Goal: Task Accomplishment & Management: Use online tool/utility

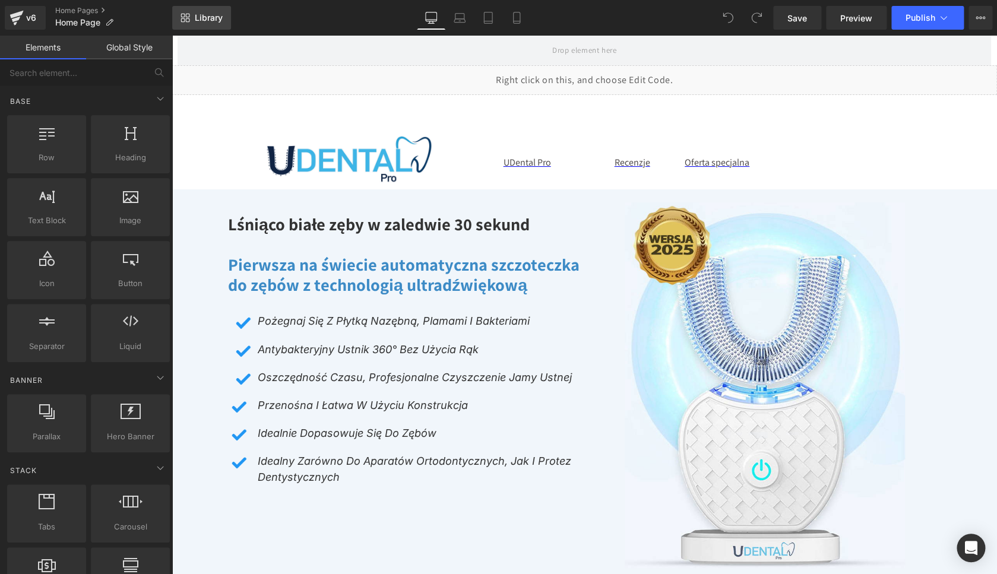
click at [210, 20] on span "Library" at bounding box center [209, 17] width 28 height 11
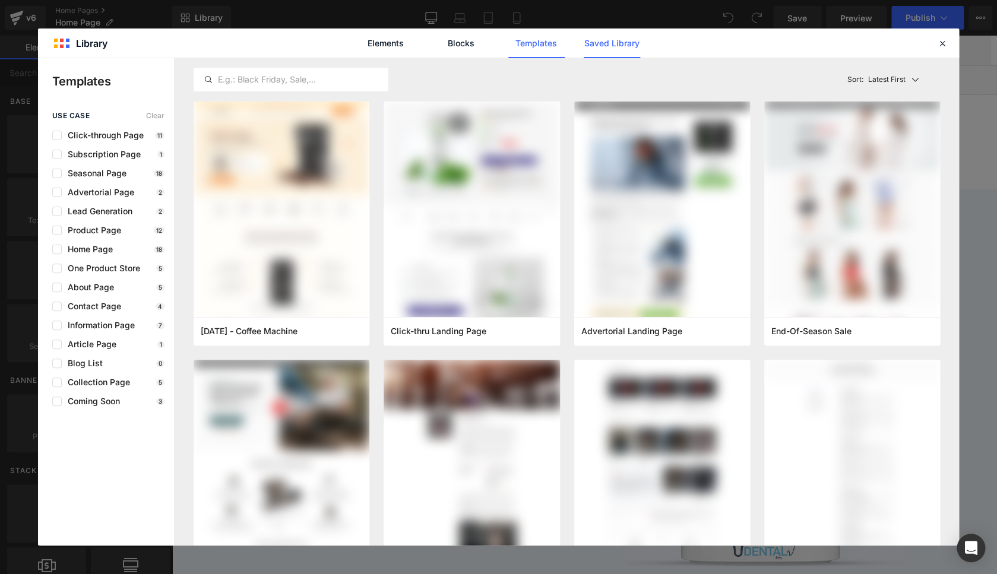
click at [618, 46] on link "Saved Library" at bounding box center [612, 43] width 56 height 30
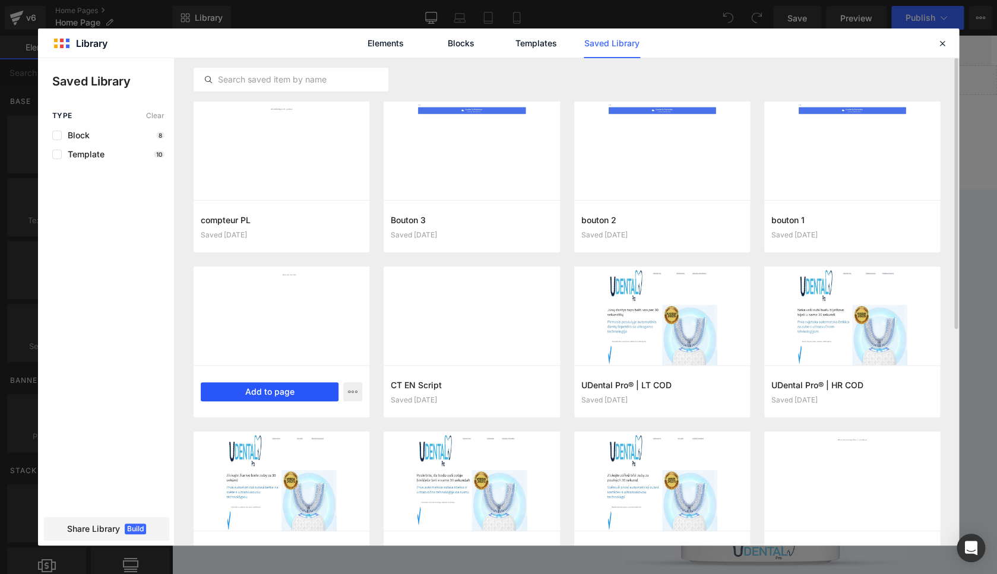
click at [296, 391] on button "Add to page" at bounding box center [270, 391] width 138 height 19
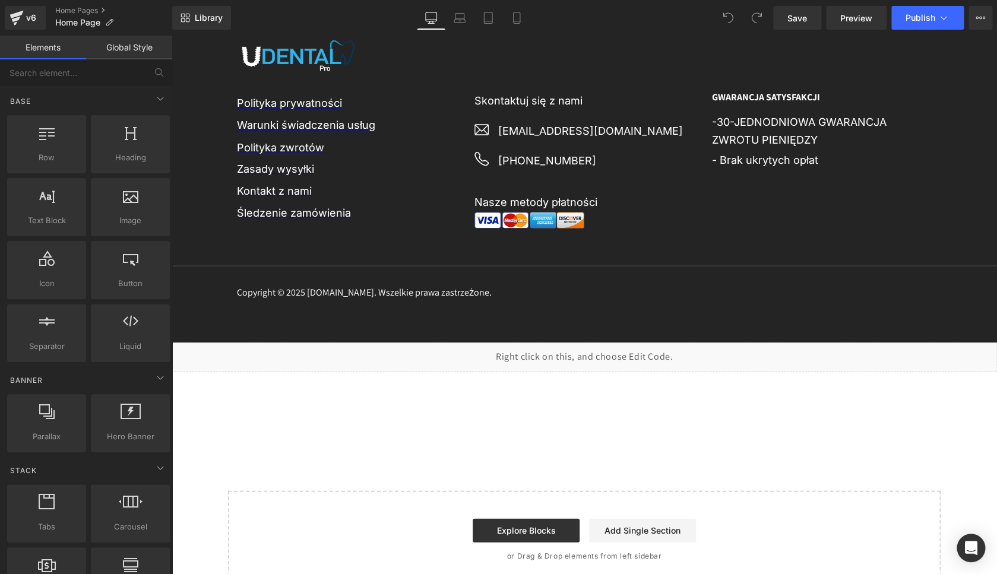
scroll to position [6822, 0]
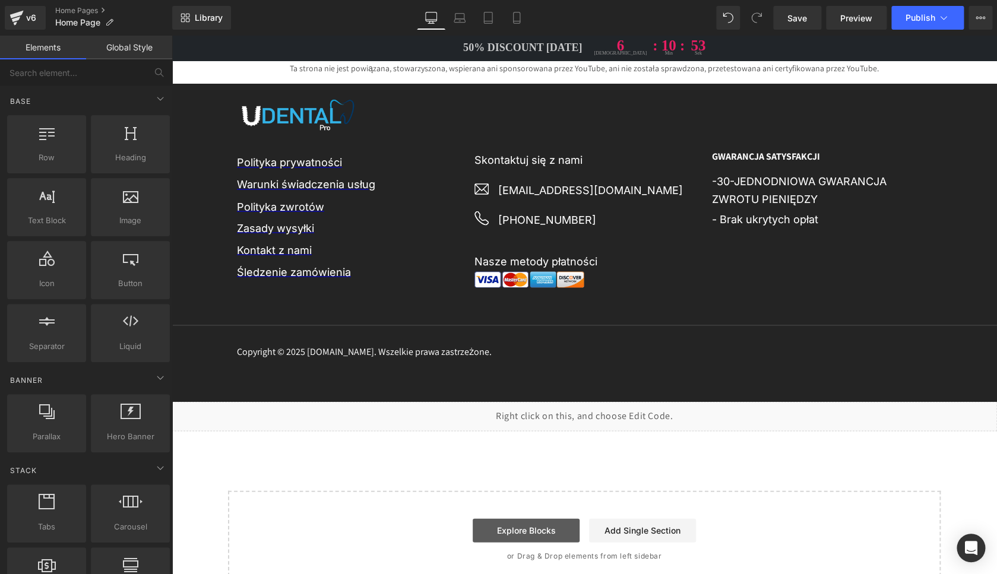
click at [513, 518] on link "Explore Blocks" at bounding box center [526, 530] width 107 height 24
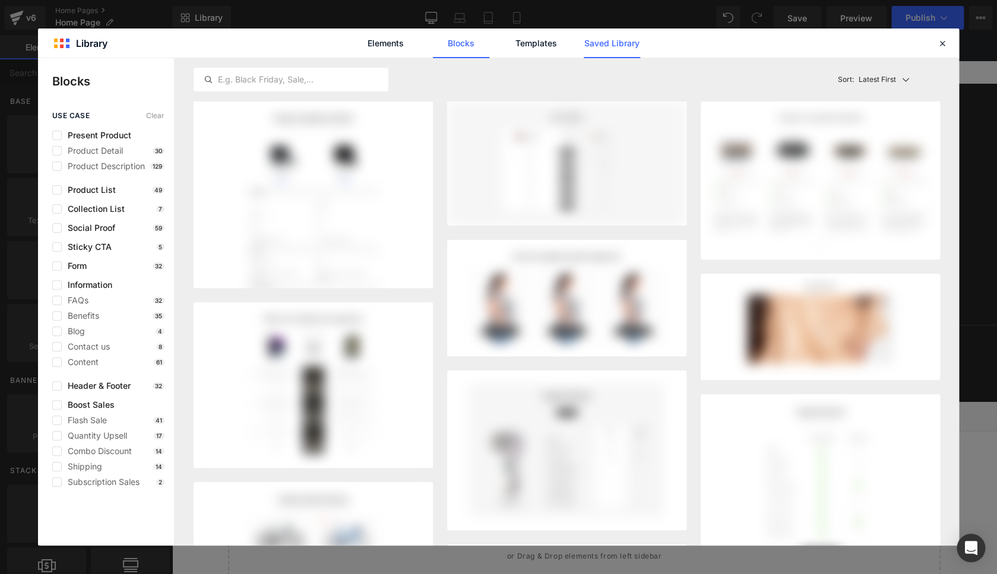
click at [631, 42] on link "Saved Library" at bounding box center [612, 43] width 56 height 30
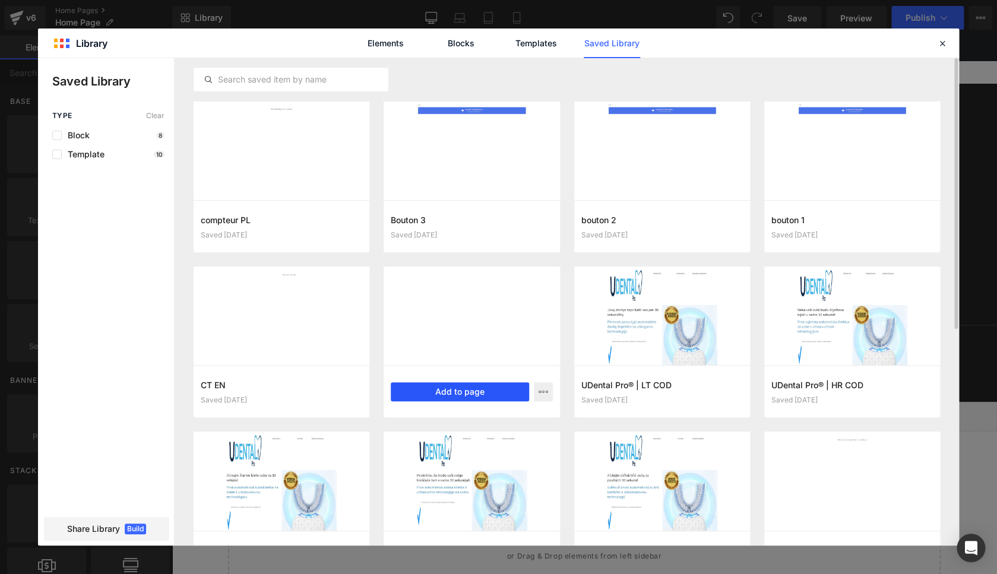
click at [446, 392] on button "Add to page" at bounding box center [460, 391] width 138 height 19
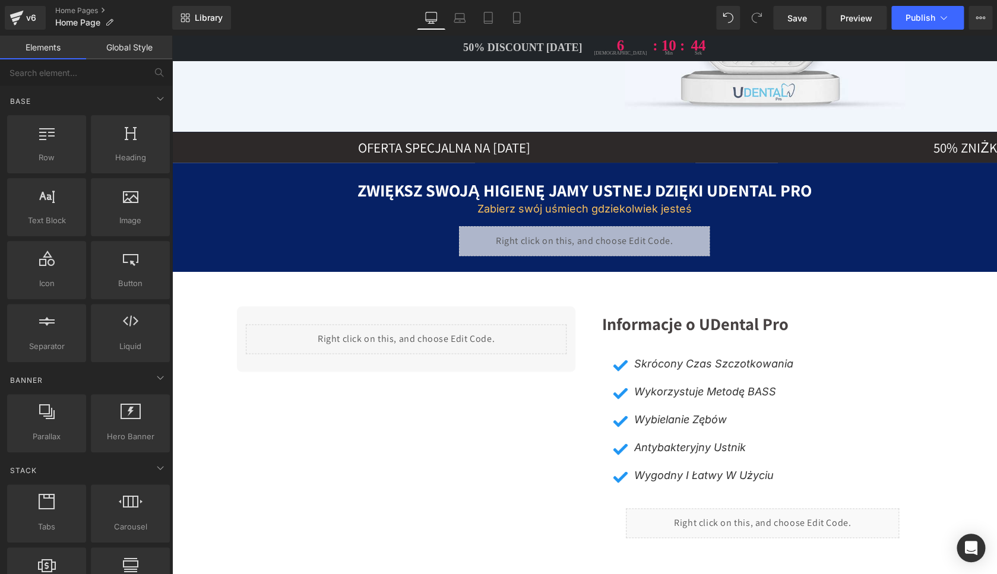
scroll to position [0, 0]
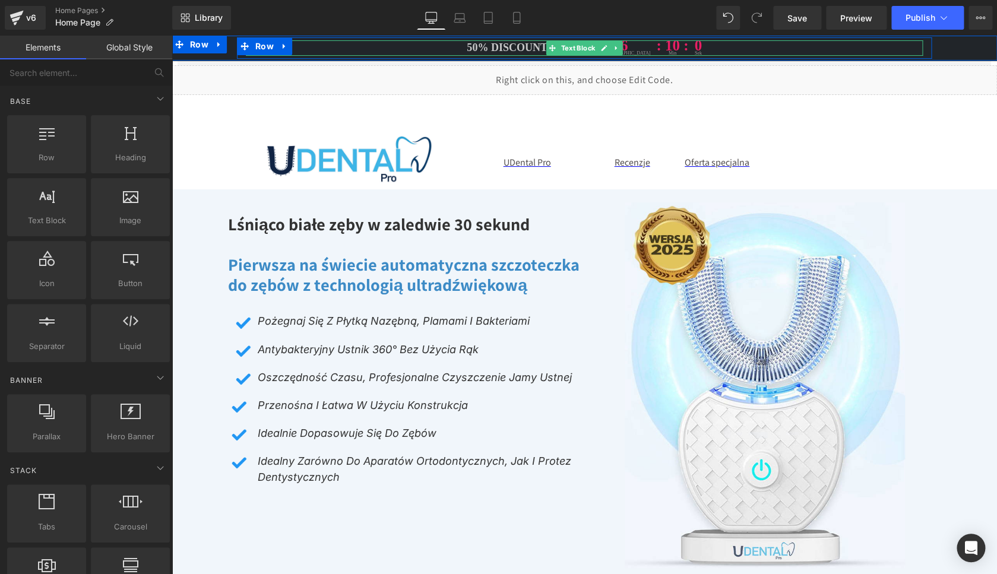
click at [598, 48] on link at bounding box center [604, 48] width 12 height 14
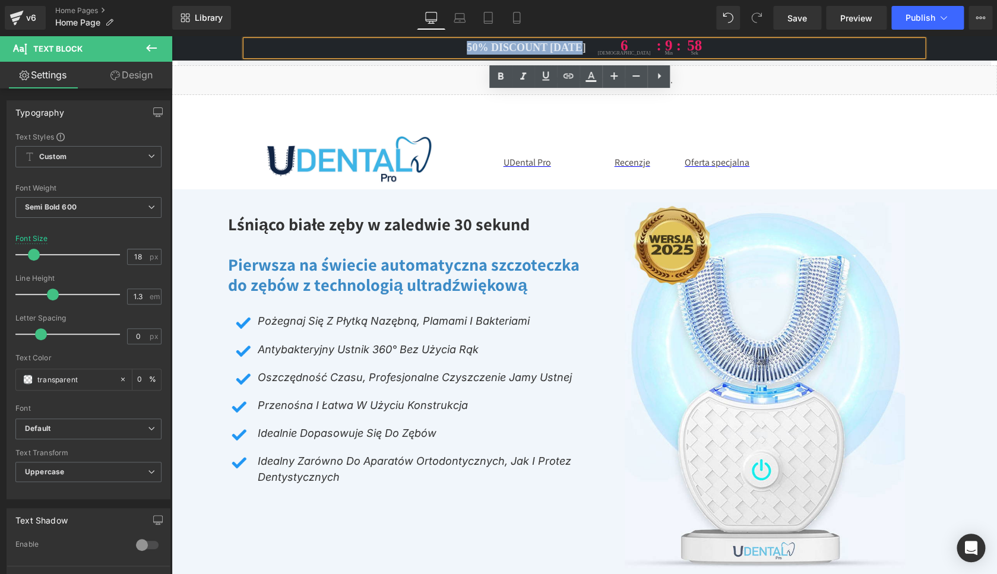
drag, startPoint x: 565, startPoint y: 49, endPoint x: 493, endPoint y: 46, distance: 71.9
click at [484, 46] on span "50% DISCOUNT [DATE]" at bounding box center [526, 48] width 119 height 12
paste div
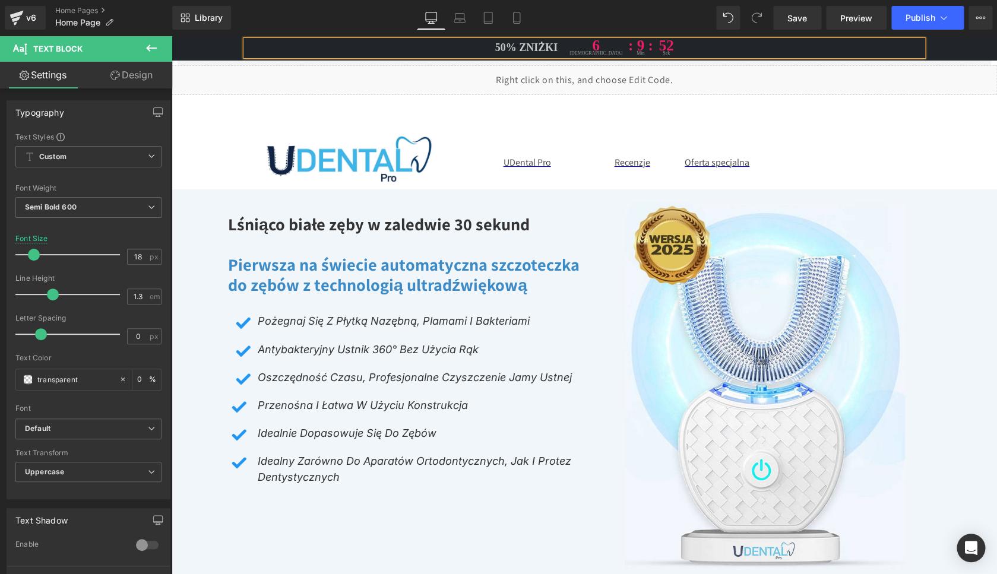
click at [535, 54] on span "50% ZNIŻKI" at bounding box center [526, 48] width 63 height 14
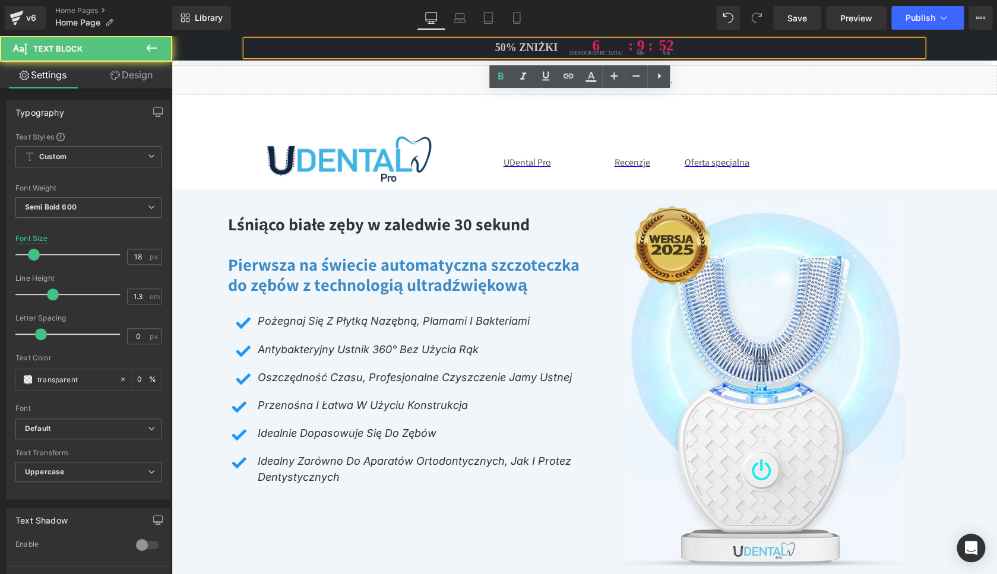
click at [535, 54] on span "50% ZNIŻKI" at bounding box center [526, 48] width 63 height 14
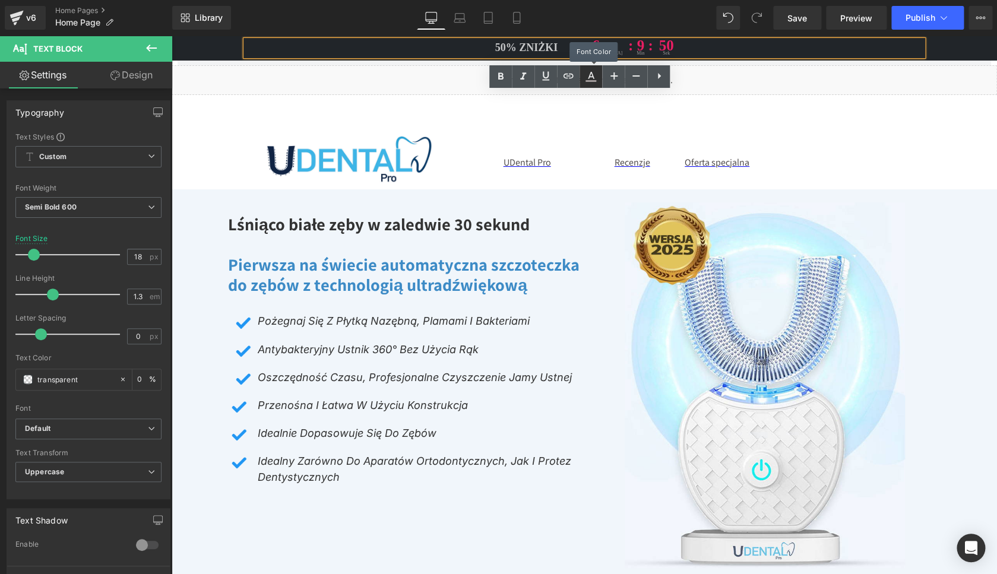
click at [587, 77] on icon at bounding box center [591, 76] width 14 height 14
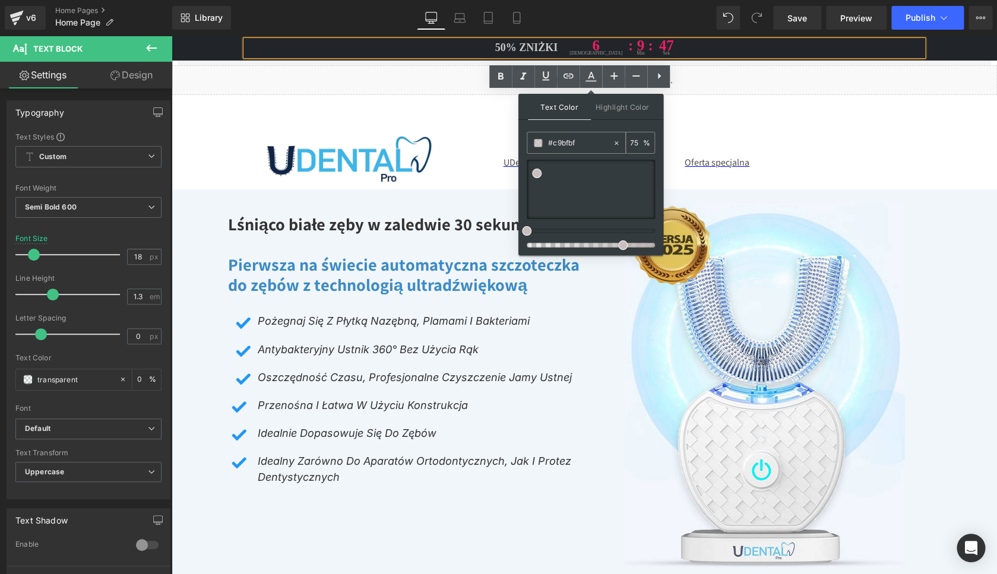
drag, startPoint x: 639, startPoint y: 144, endPoint x: 631, endPoint y: 144, distance: 8.3
click at [631, 144] on input "75" at bounding box center [636, 142] width 13 height 13
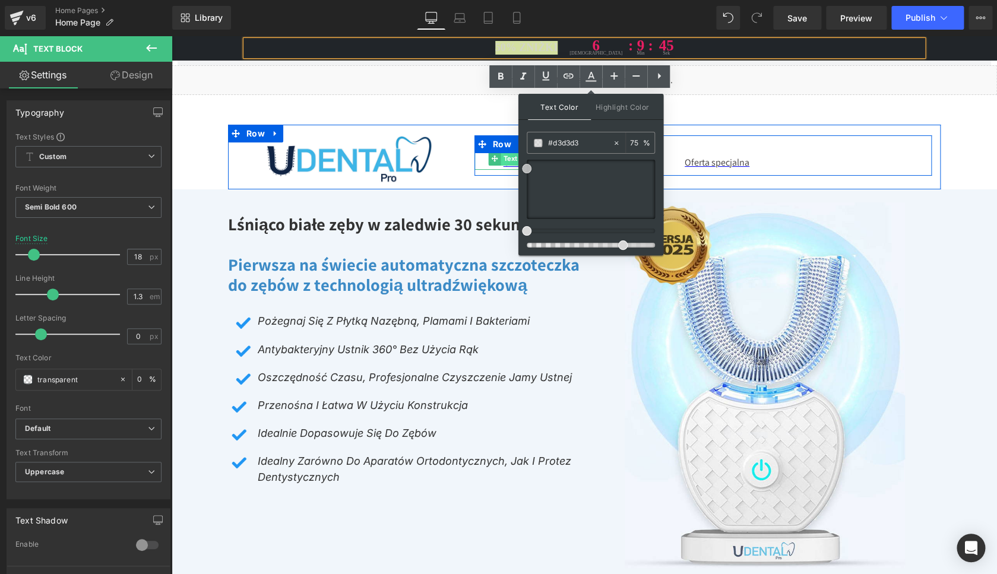
drag, startPoint x: 706, startPoint y: 207, endPoint x: 510, endPoint y: 159, distance: 202.3
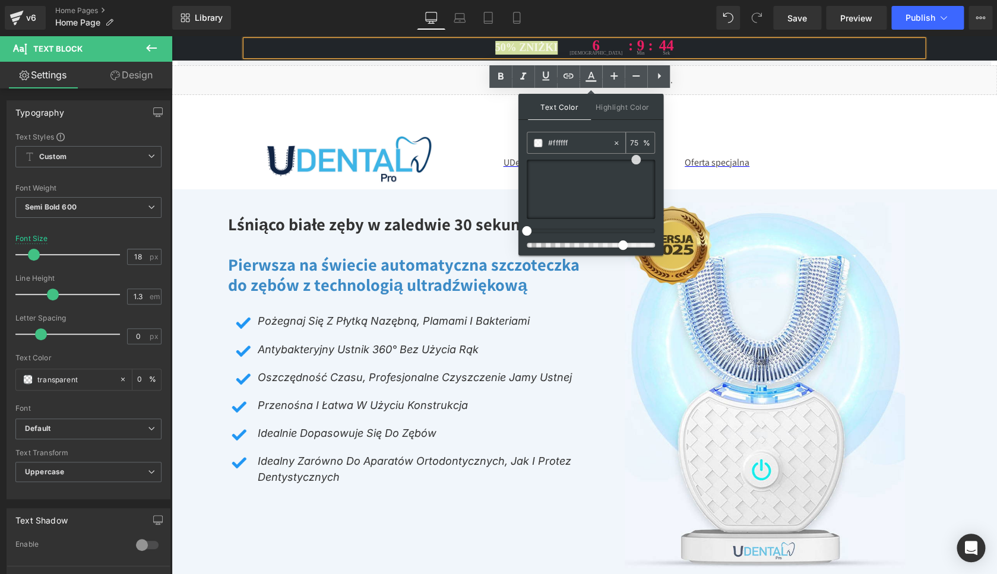
click at [635, 142] on input "75" at bounding box center [636, 142] width 13 height 13
type input "100"
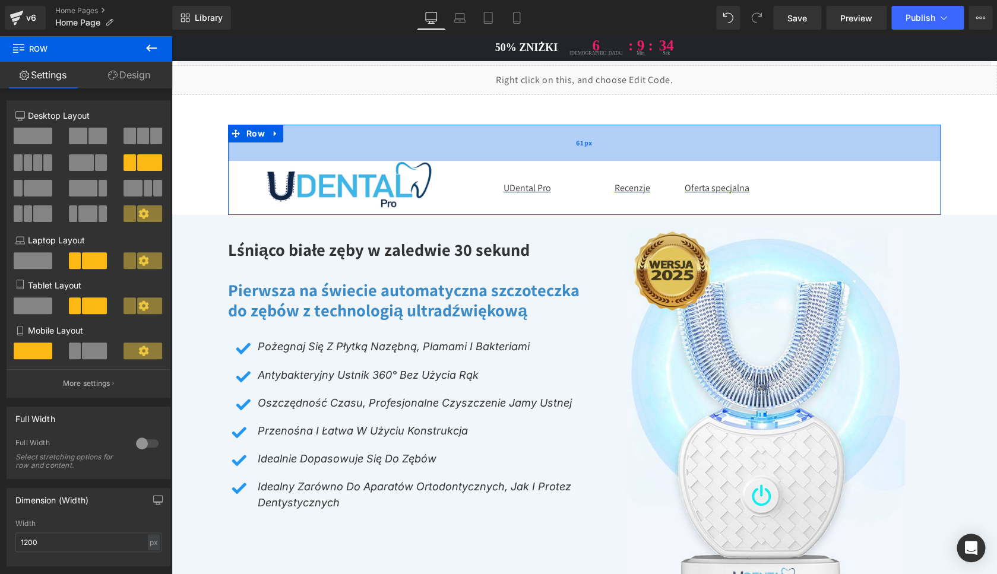
drag, startPoint x: 357, startPoint y: 128, endPoint x: 357, endPoint y: 154, distance: 25.5
click at [357, 154] on div "61px" at bounding box center [584, 143] width 712 height 36
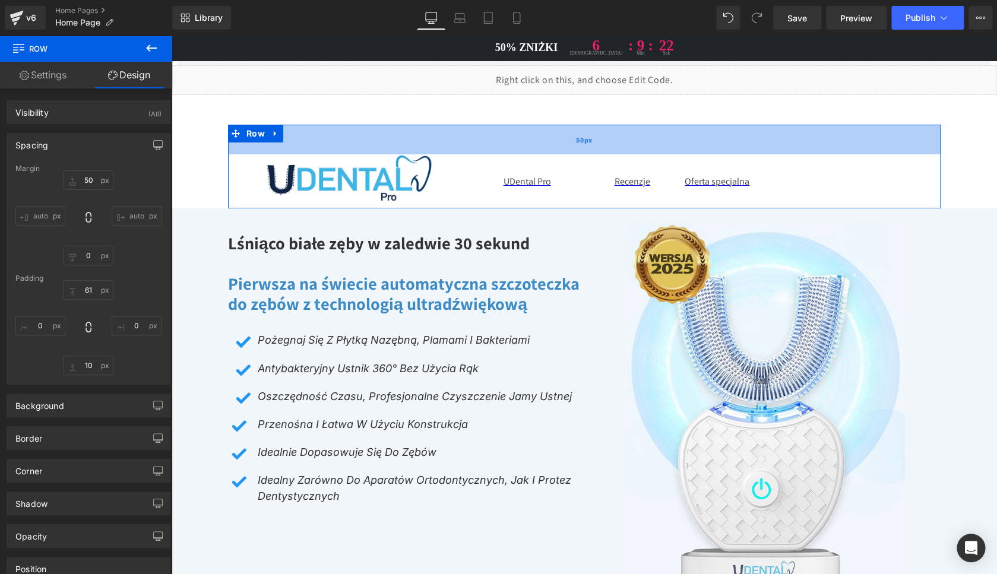
drag, startPoint x: 374, startPoint y: 153, endPoint x: 375, endPoint y: 145, distance: 7.7
click at [375, 145] on div "50px" at bounding box center [584, 140] width 712 height 30
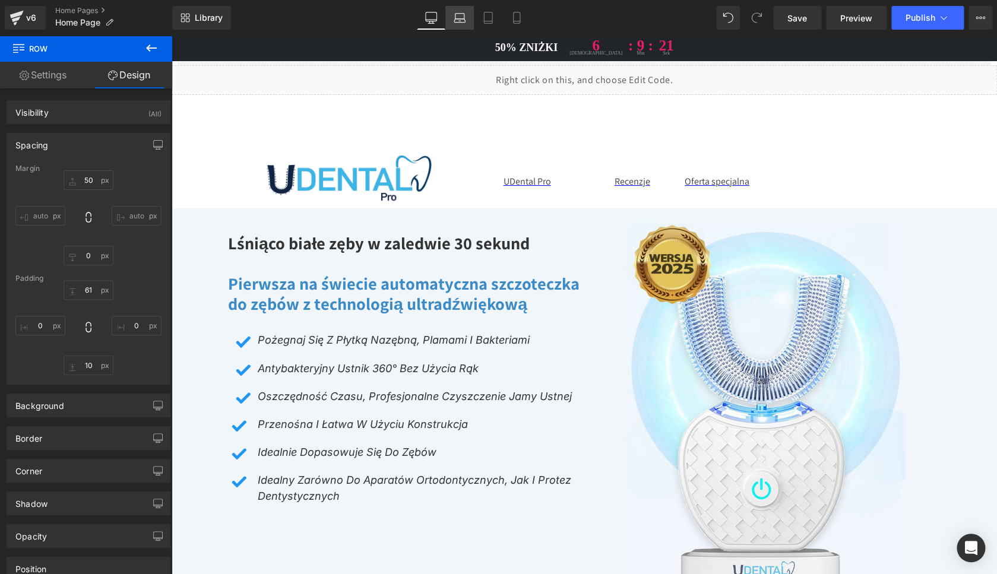
click at [462, 14] on icon at bounding box center [460, 18] width 12 height 12
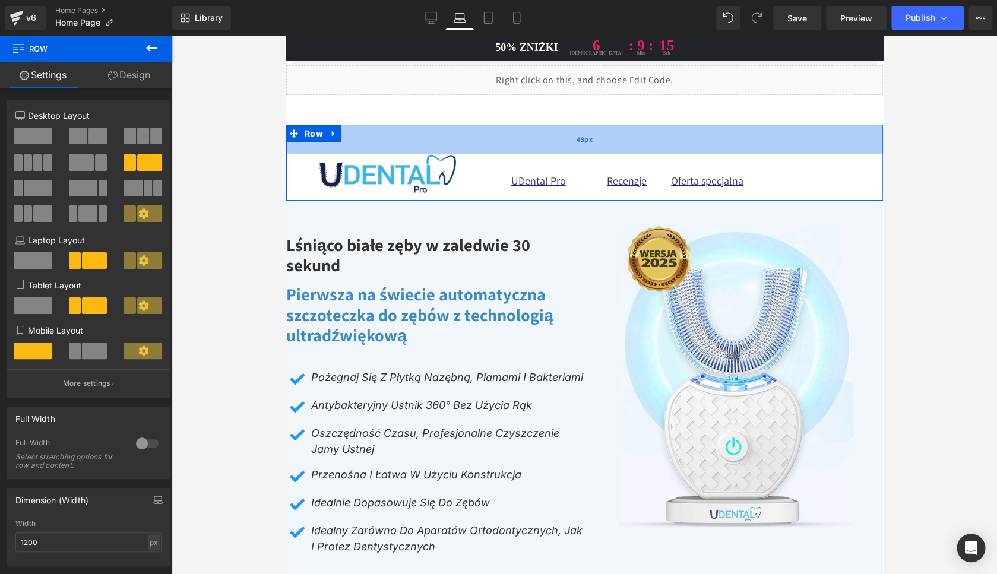
drag, startPoint x: 409, startPoint y: 128, endPoint x: 414, endPoint y: 150, distance: 22.5
click at [412, 150] on div "49px" at bounding box center [584, 139] width 597 height 29
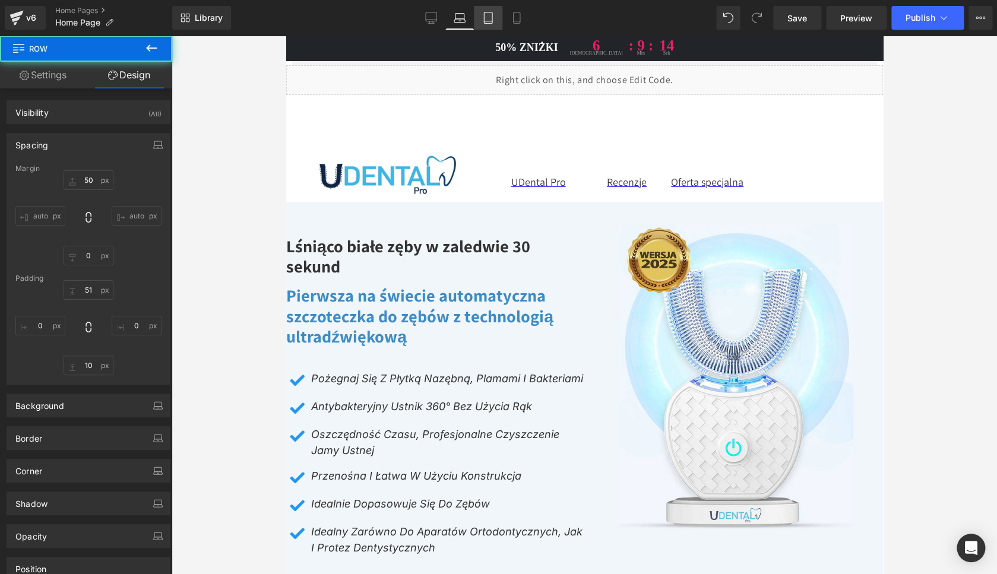
click at [490, 14] on icon at bounding box center [488, 18] width 12 height 12
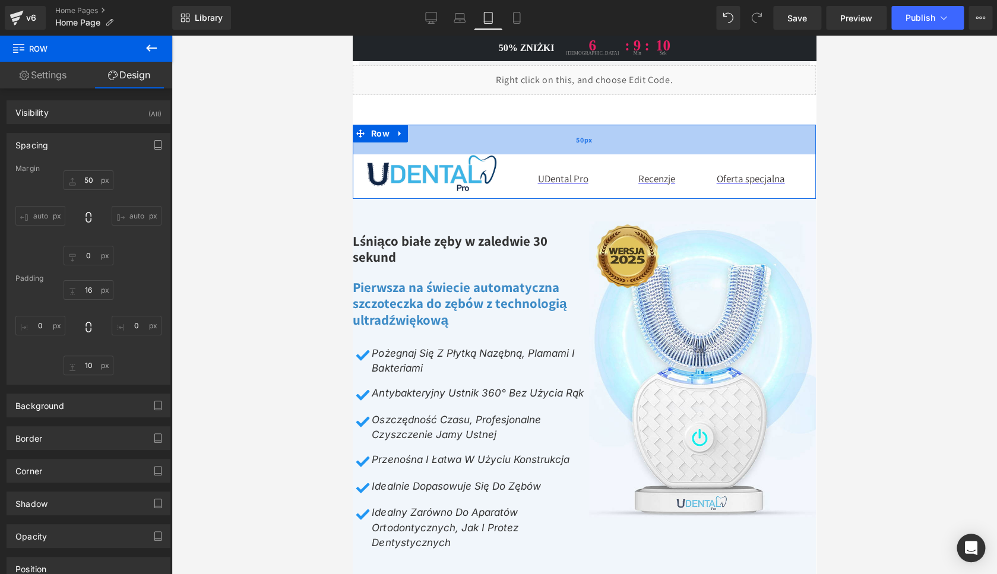
drag, startPoint x: 441, startPoint y: 129, endPoint x: 442, endPoint y: 149, distance: 20.2
click at [442, 149] on div "50px" at bounding box center [584, 140] width 463 height 30
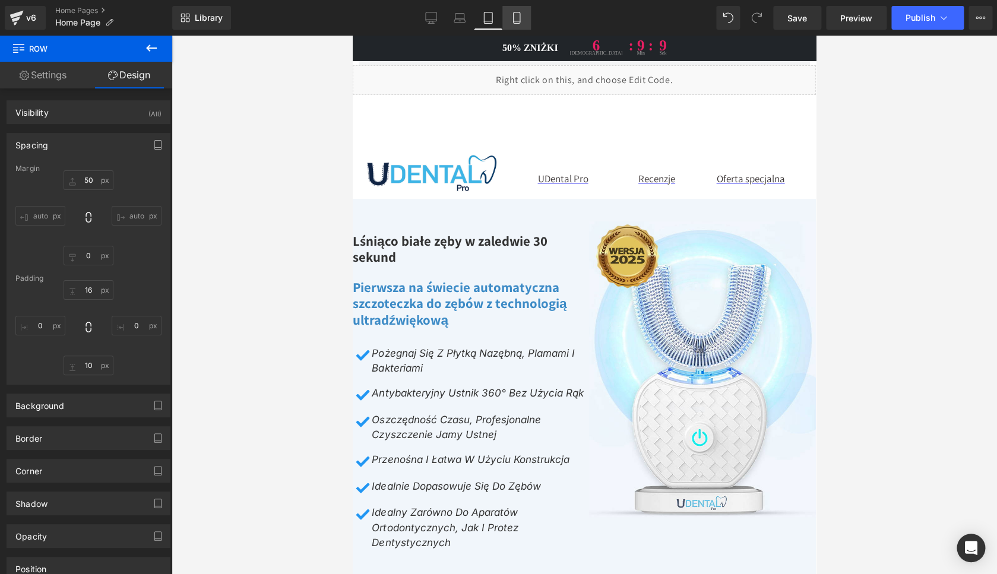
drag, startPoint x: 513, startPoint y: 15, endPoint x: 511, endPoint y: 21, distance: 6.4
click at [513, 16] on icon at bounding box center [517, 18] width 12 height 12
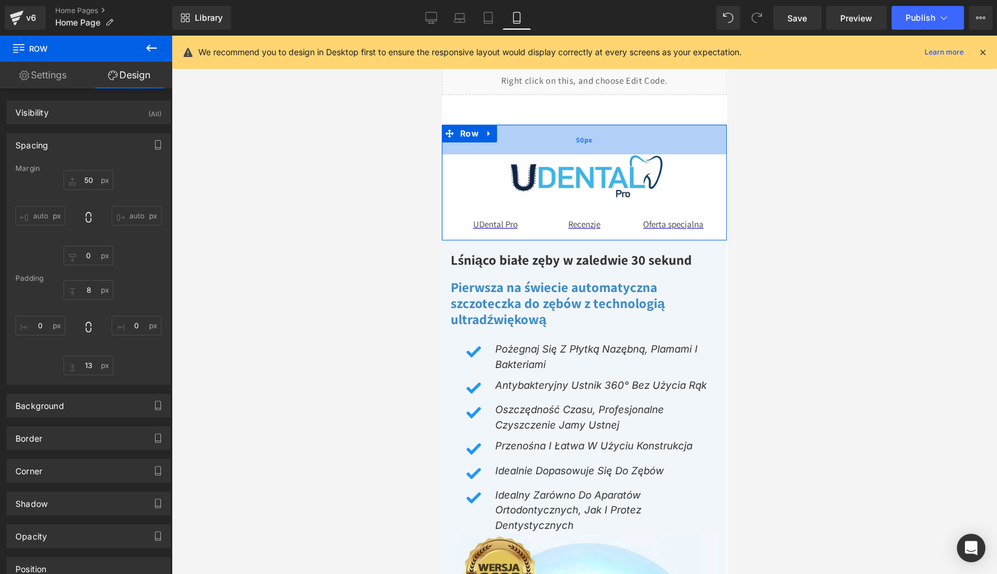
drag, startPoint x: 505, startPoint y: 128, endPoint x: 508, endPoint y: 153, distance: 25.1
click at [508, 153] on div "50px" at bounding box center [584, 140] width 285 height 30
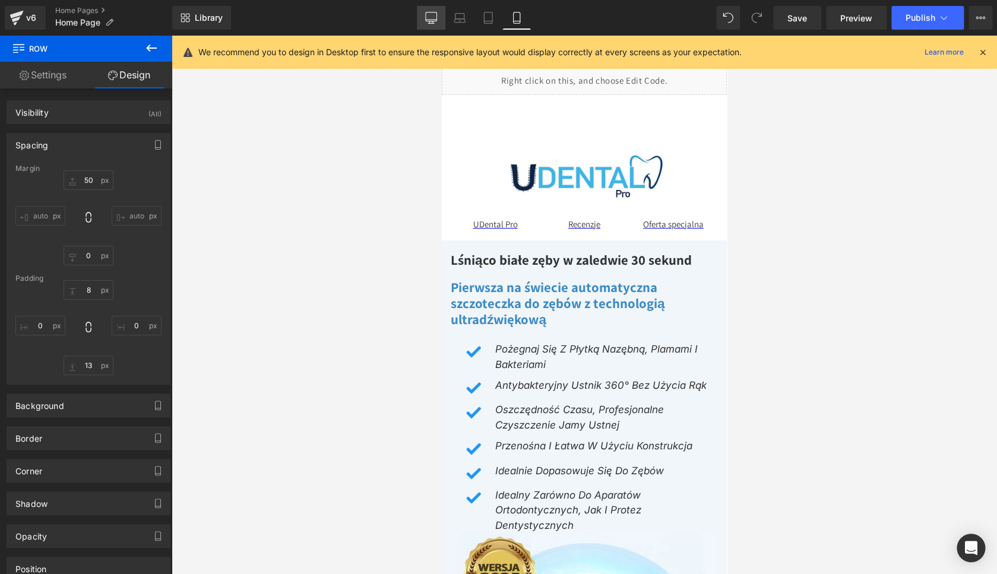
click at [424, 18] on link "Desktop" at bounding box center [431, 18] width 28 height 24
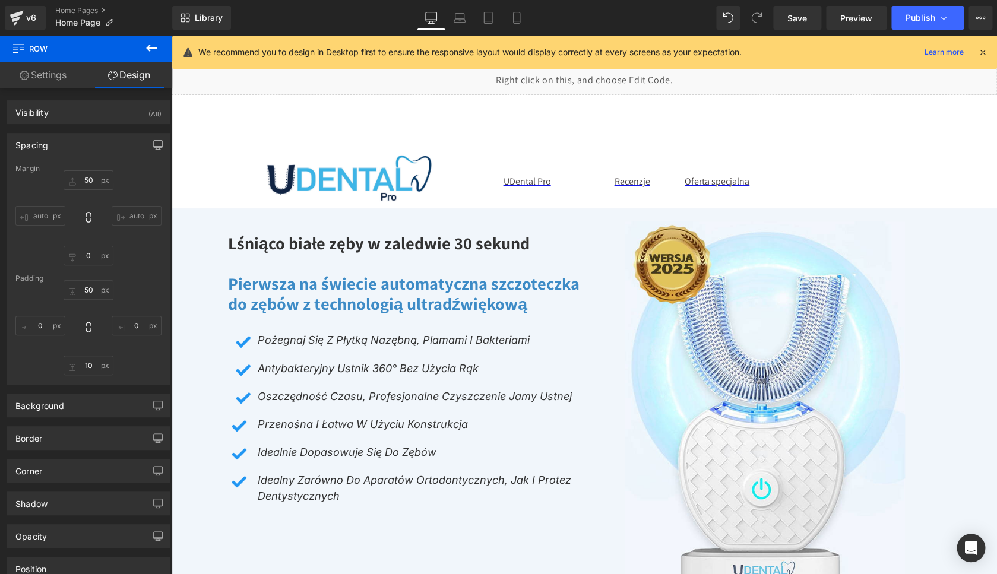
click at [986, 49] on icon at bounding box center [982, 52] width 11 height 11
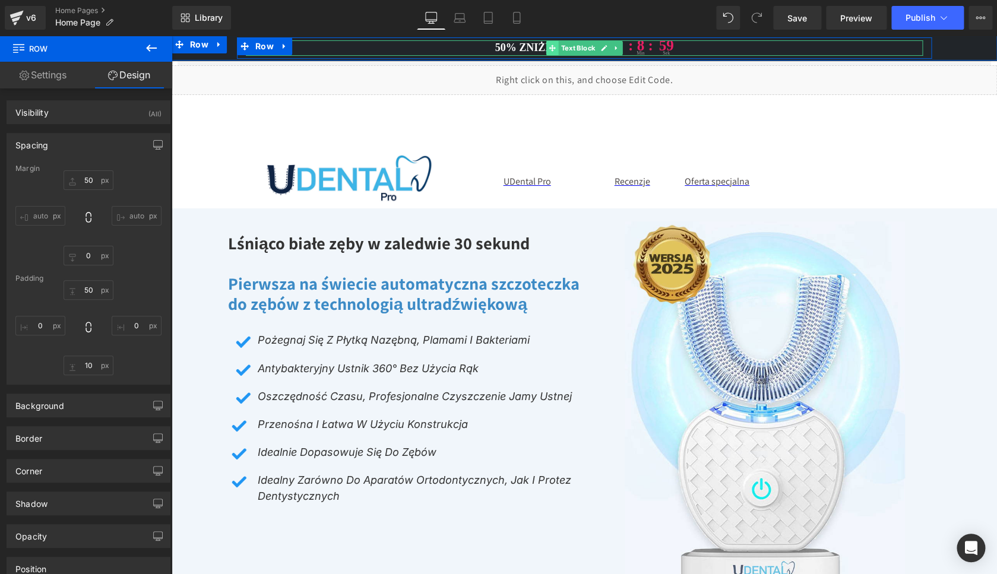
click at [549, 47] on icon at bounding box center [552, 48] width 7 height 7
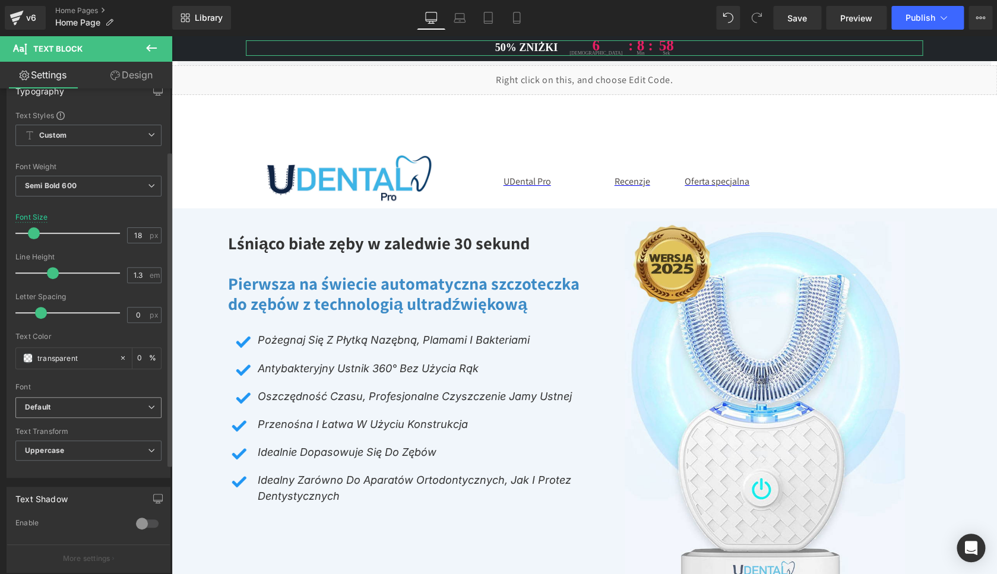
scroll to position [114, 0]
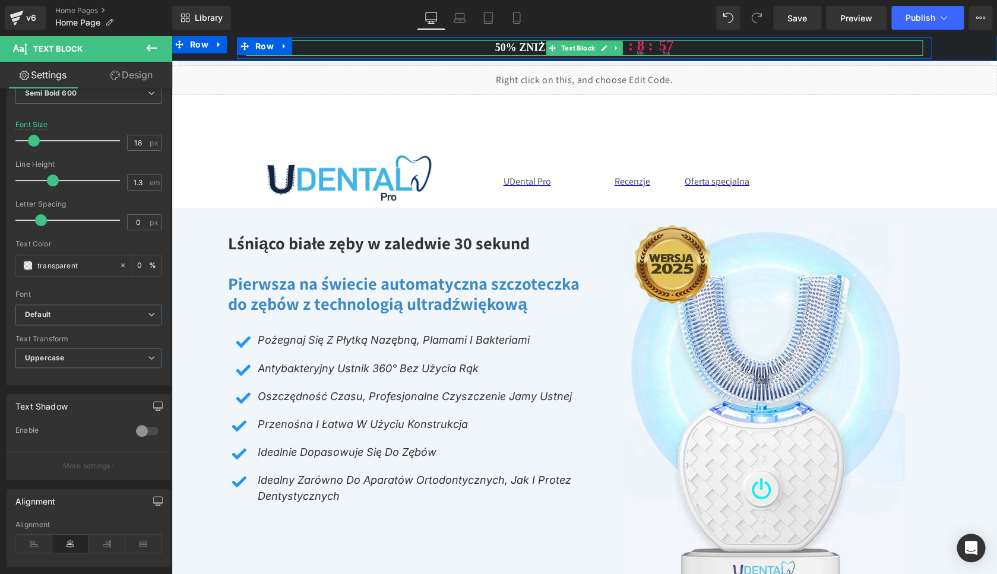
click at [525, 49] on span "50% ZNIŻKI" at bounding box center [526, 48] width 63 height 12
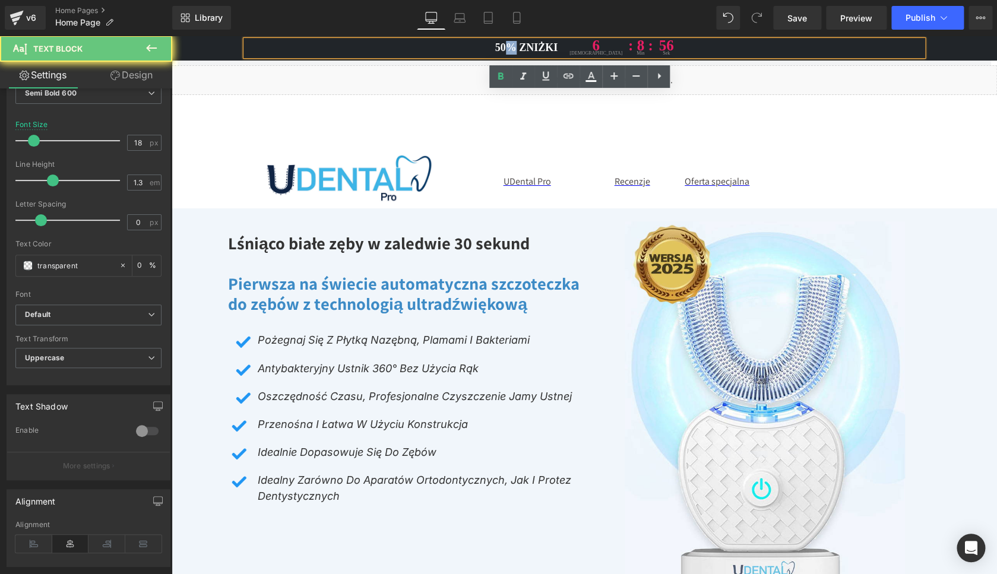
click at [525, 49] on span "50% ZNIŻKI" at bounding box center [526, 48] width 63 height 12
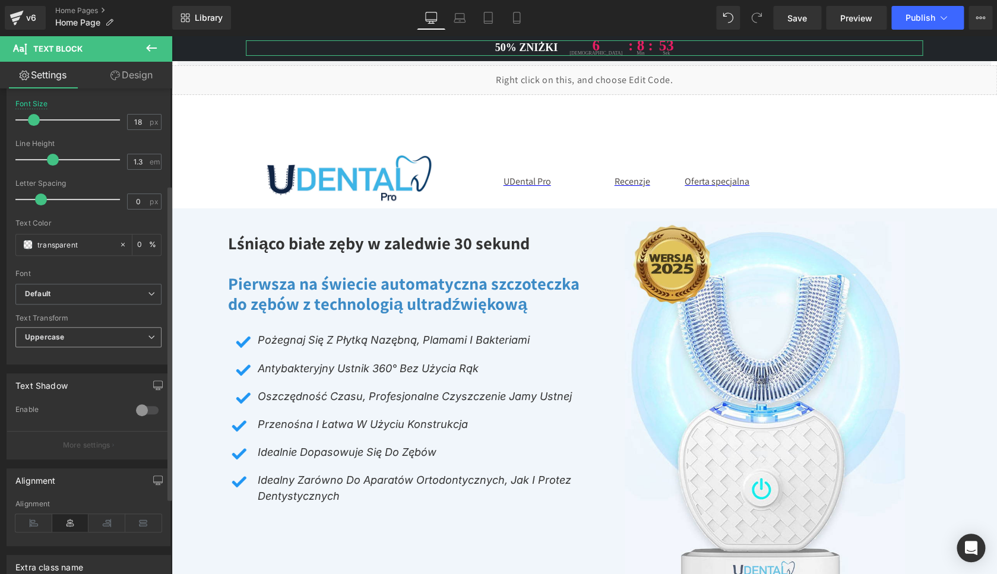
scroll to position [156, 0]
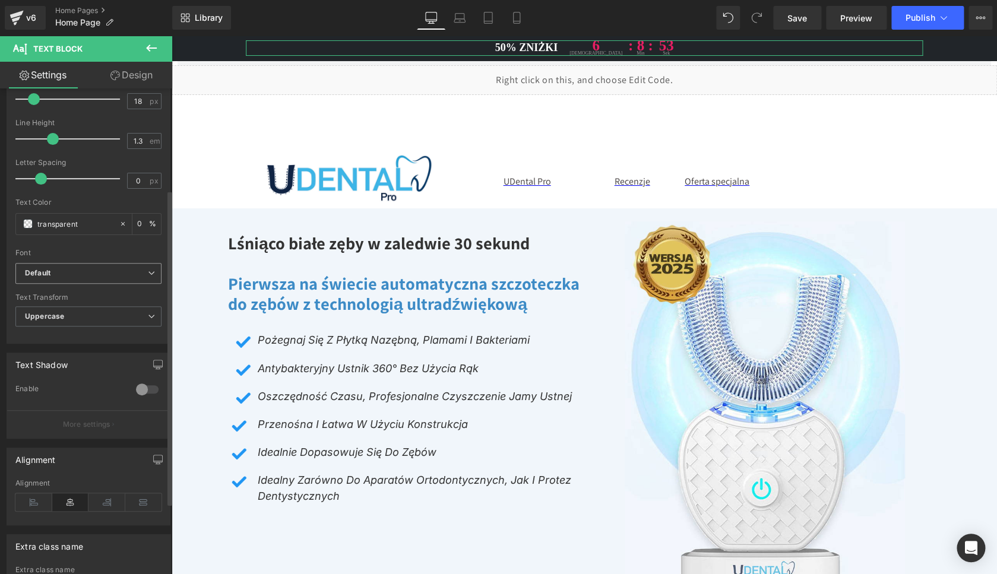
click at [72, 268] on b "Default" at bounding box center [86, 273] width 123 height 10
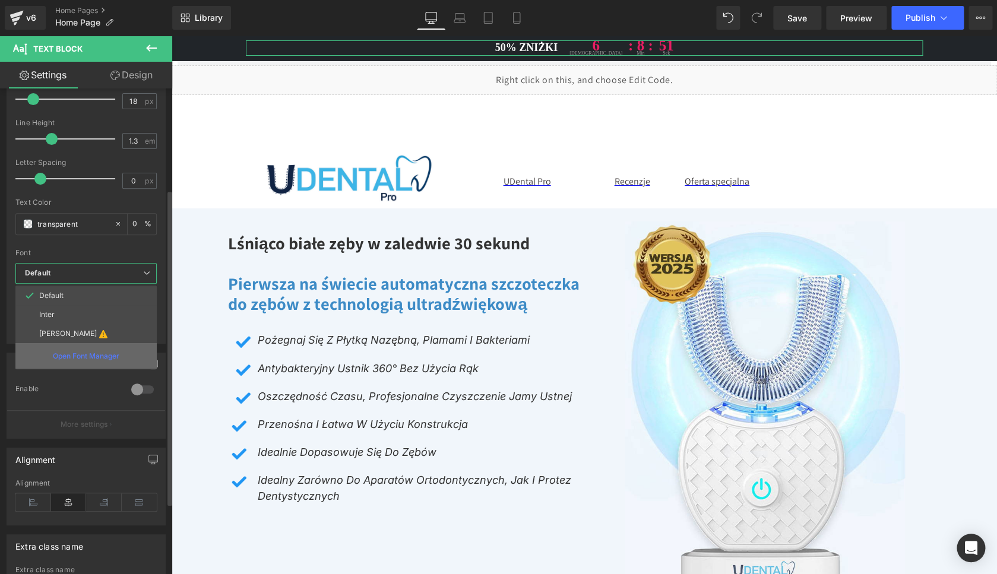
click at [74, 356] on p "Open Font Manager" at bounding box center [86, 356] width 66 height 11
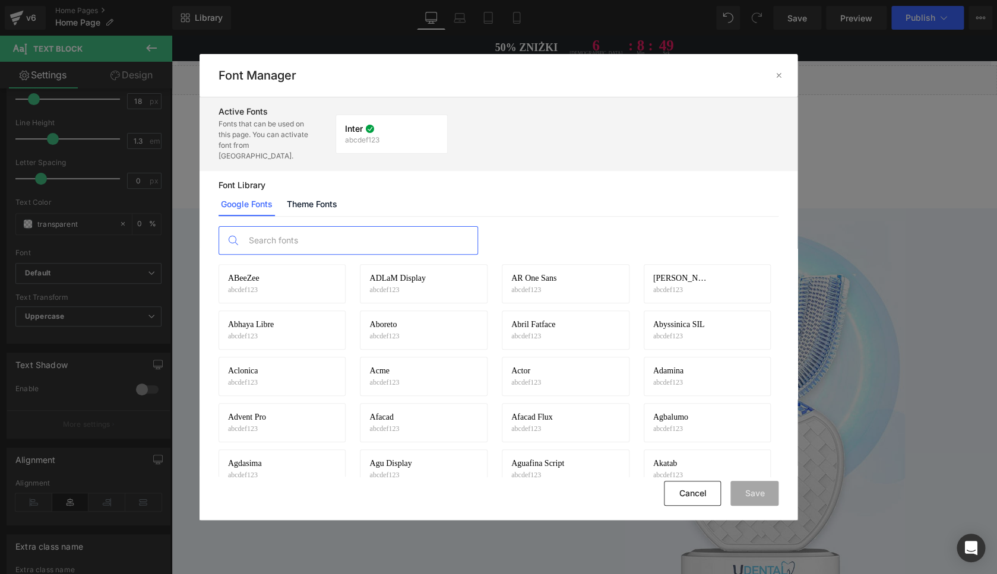
click at [307, 227] on input "text" at bounding box center [360, 240] width 235 height 27
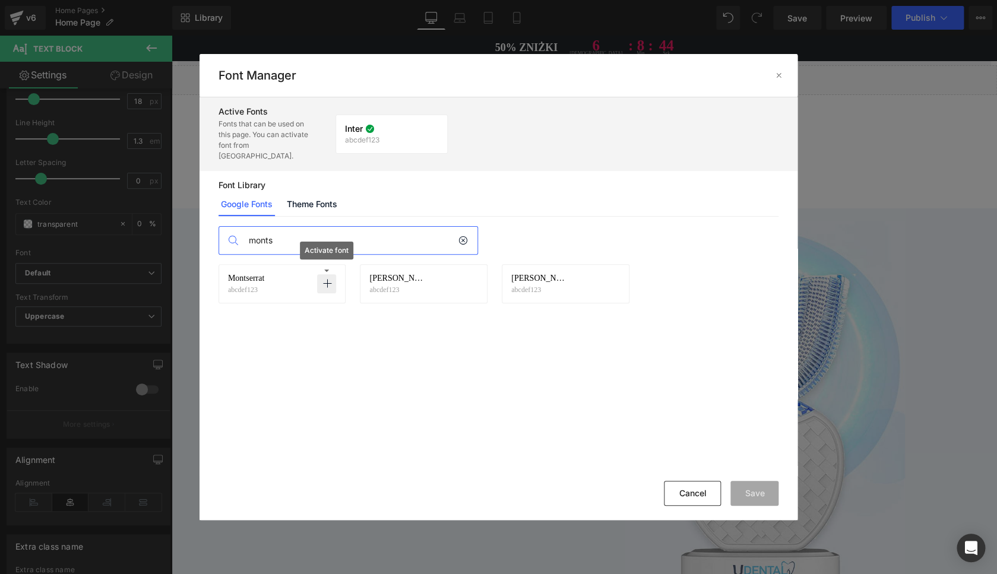
type input "monts"
click at [321, 277] on p at bounding box center [326, 283] width 19 height 19
click at [737, 489] on button "Save" at bounding box center [754, 493] width 48 height 25
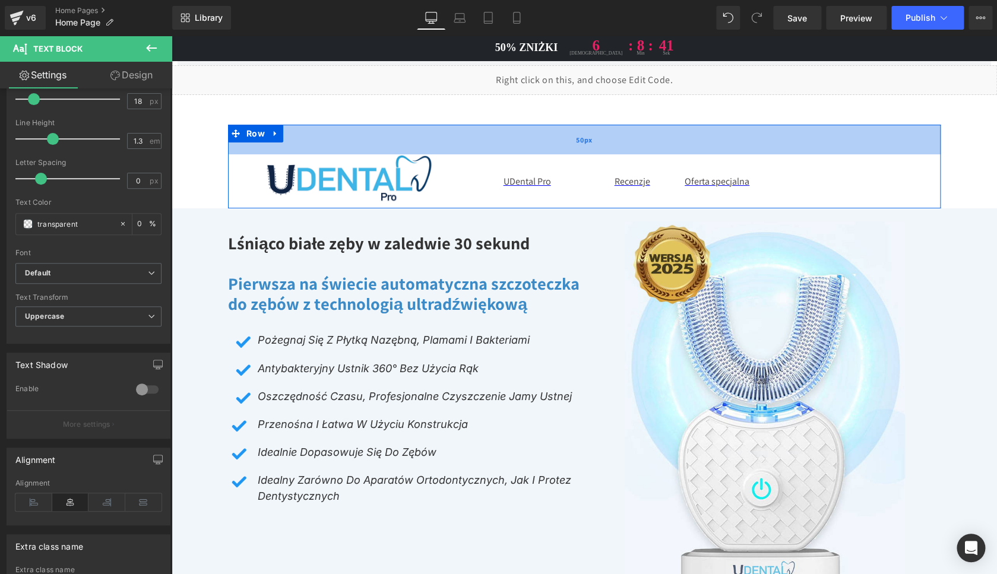
click at [447, 125] on div "50px" at bounding box center [584, 140] width 712 height 30
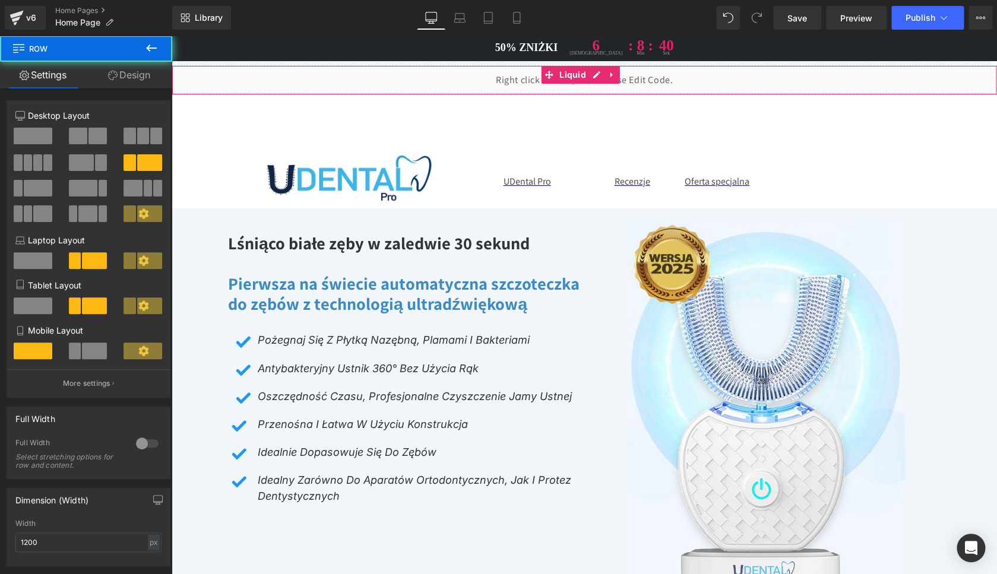
click at [437, 95] on div "Liquid" at bounding box center [584, 80] width 825 height 30
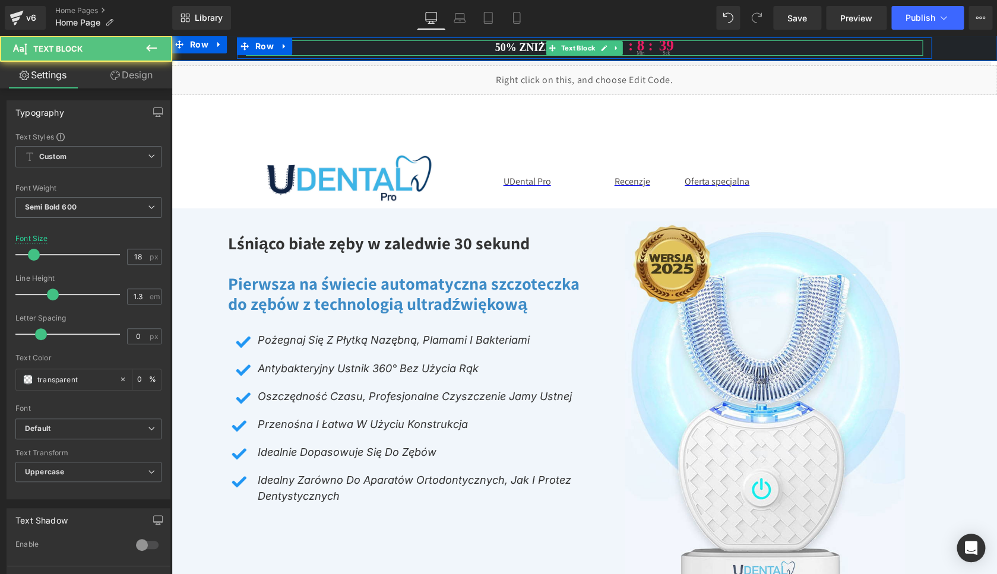
click at [444, 44] on p "50% ZNIŻKI 6 [DEMOGRAPHIC_DATA] : 8 : min 39 sek" at bounding box center [584, 47] width 677 height 15
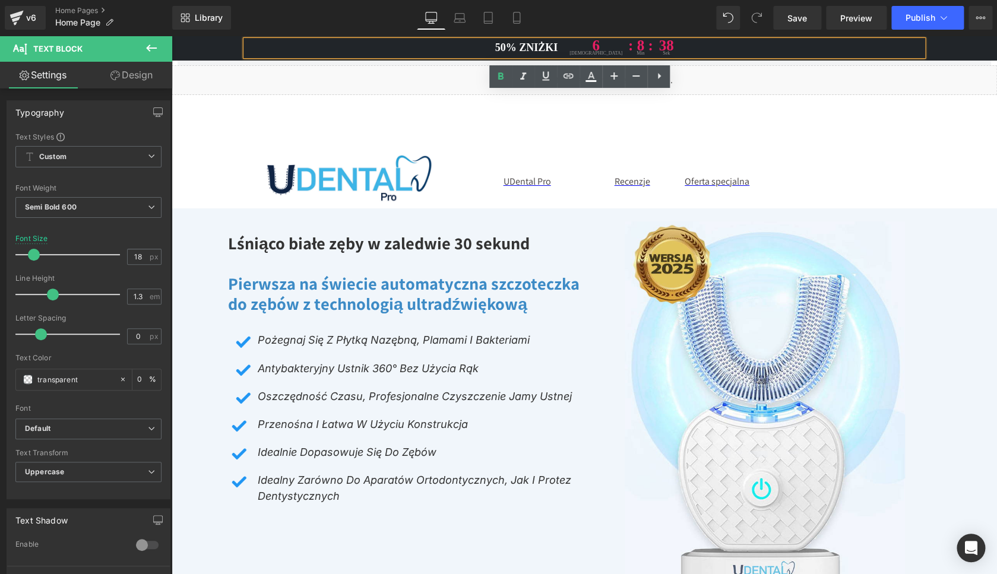
click at [538, 47] on span "50% ZNIŻKI" at bounding box center [526, 48] width 63 height 12
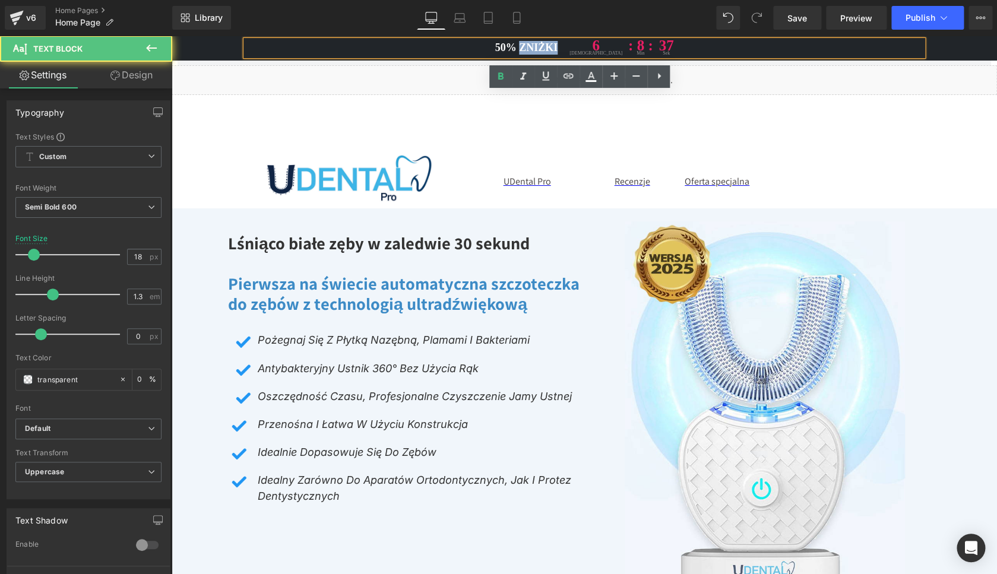
click at [538, 47] on span "50% ZNIŻKI" at bounding box center [526, 48] width 63 height 12
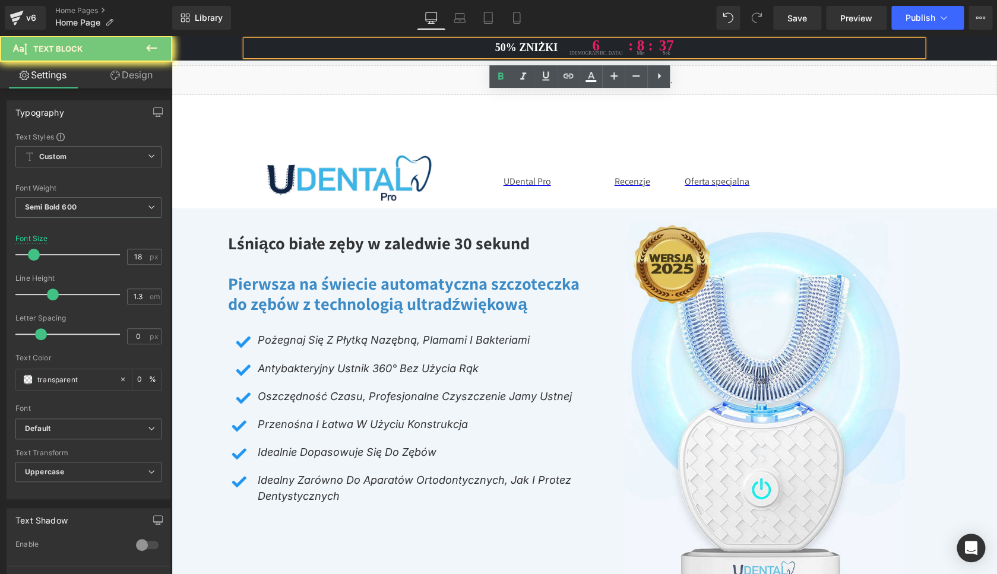
click at [538, 47] on span "50% ZNIŻKI" at bounding box center [526, 48] width 63 height 12
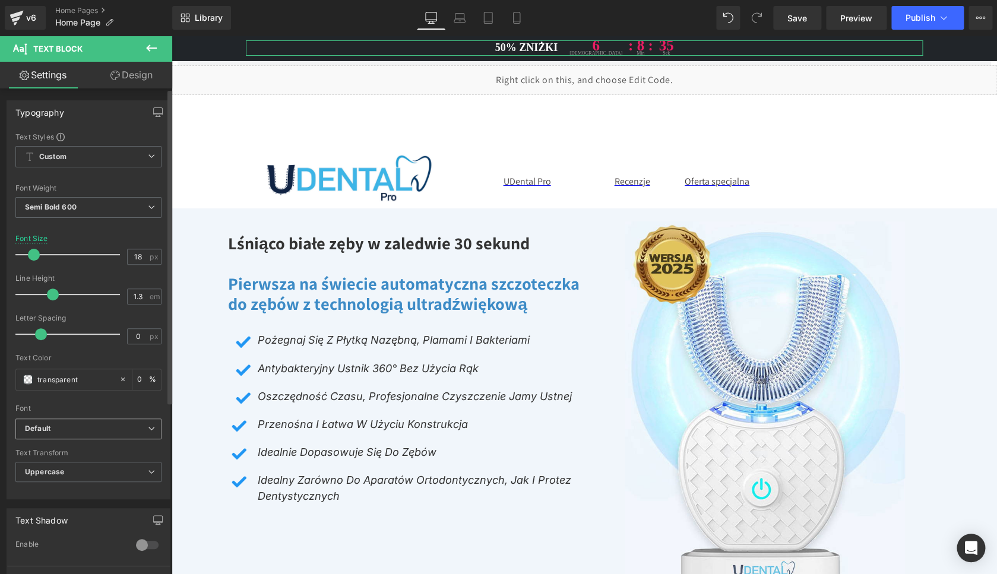
click at [78, 429] on b "Default" at bounding box center [86, 429] width 123 height 10
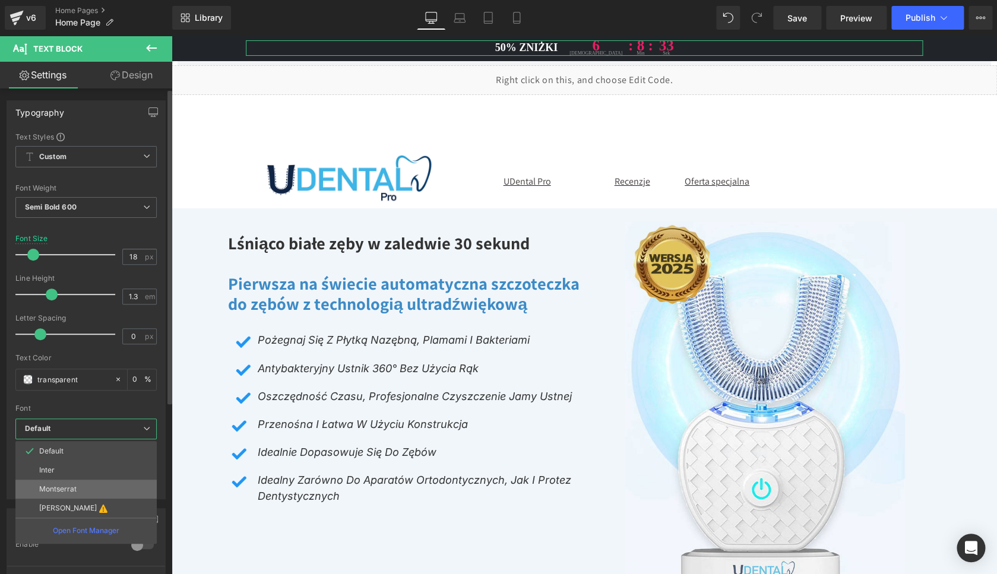
click at [64, 492] on p "Montserrat" at bounding box center [57, 489] width 37 height 8
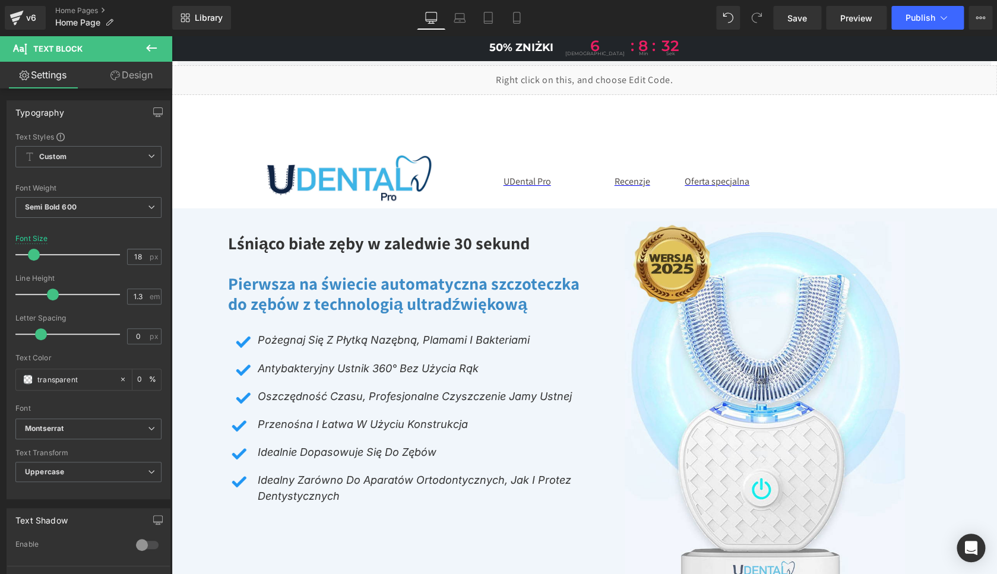
click at [252, 141] on span "Row" at bounding box center [256, 133] width 20 height 14
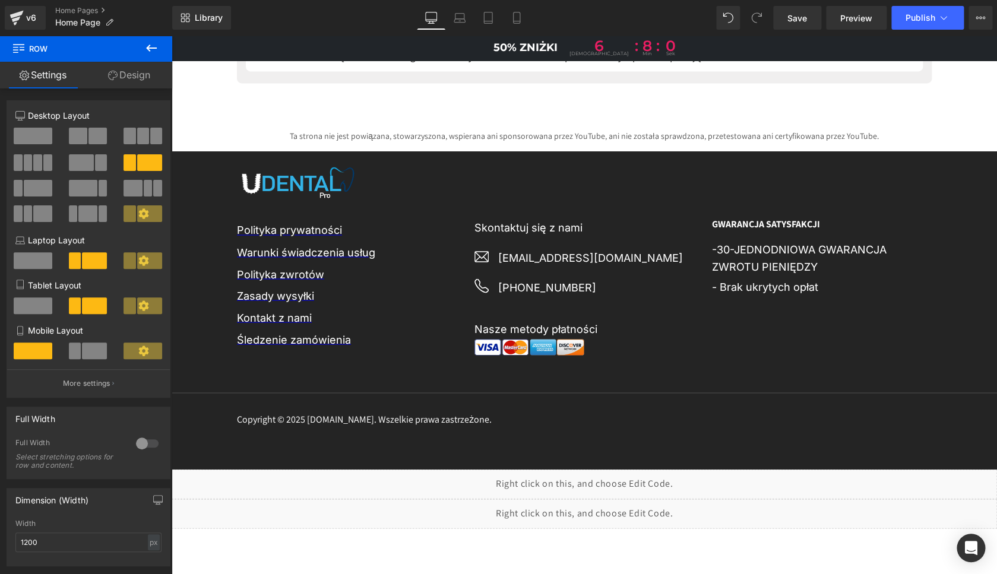
scroll to position [6870, 0]
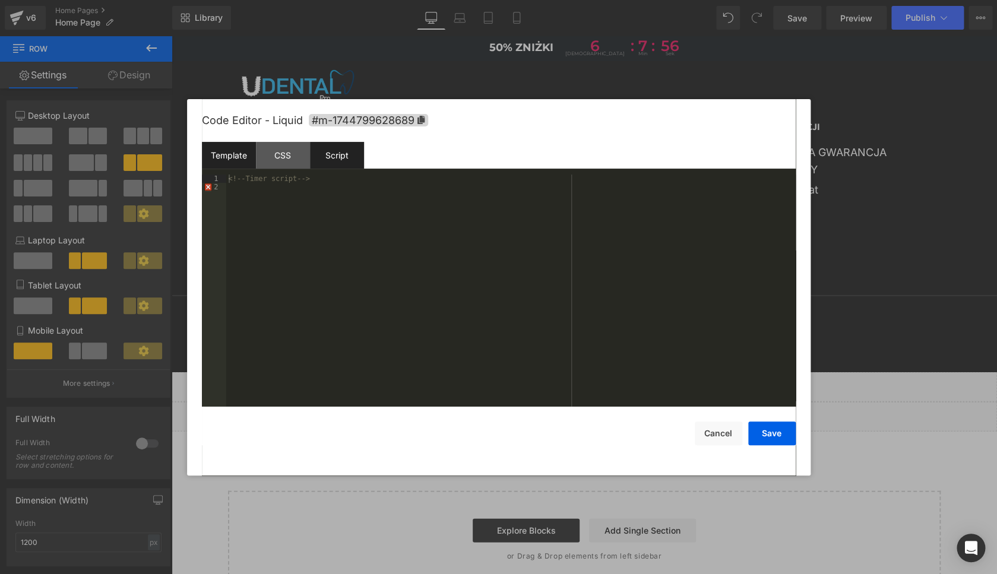
click at [338, 154] on div "Script" at bounding box center [337, 155] width 54 height 27
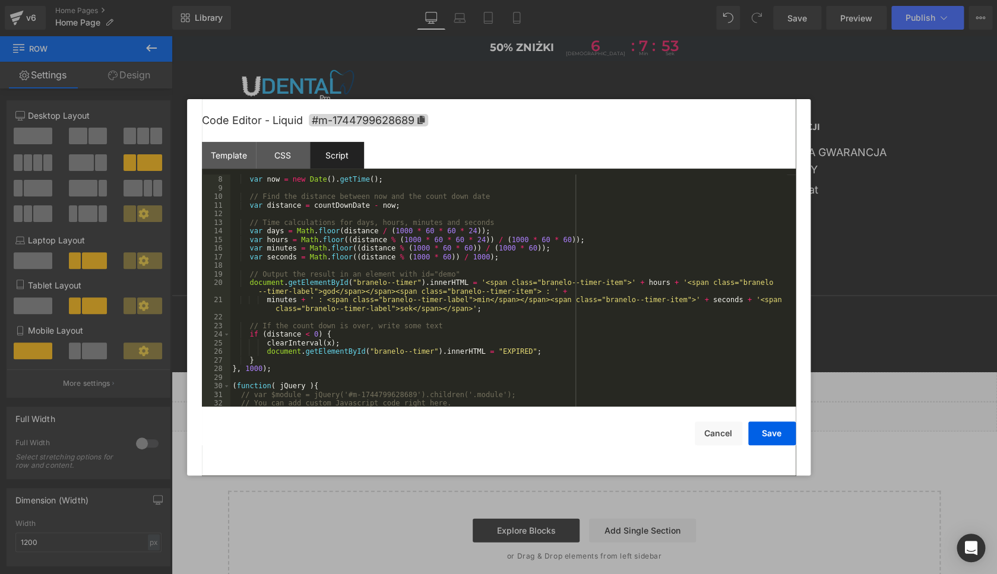
scroll to position [59, 0]
click at [761, 435] on button "Save" at bounding box center [771, 434] width 47 height 24
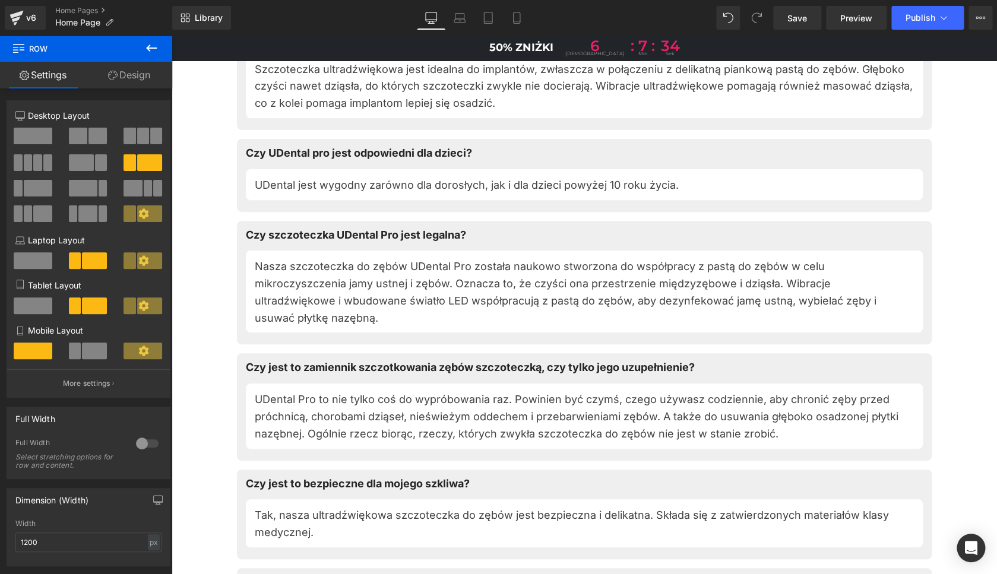
scroll to position [5730, 0]
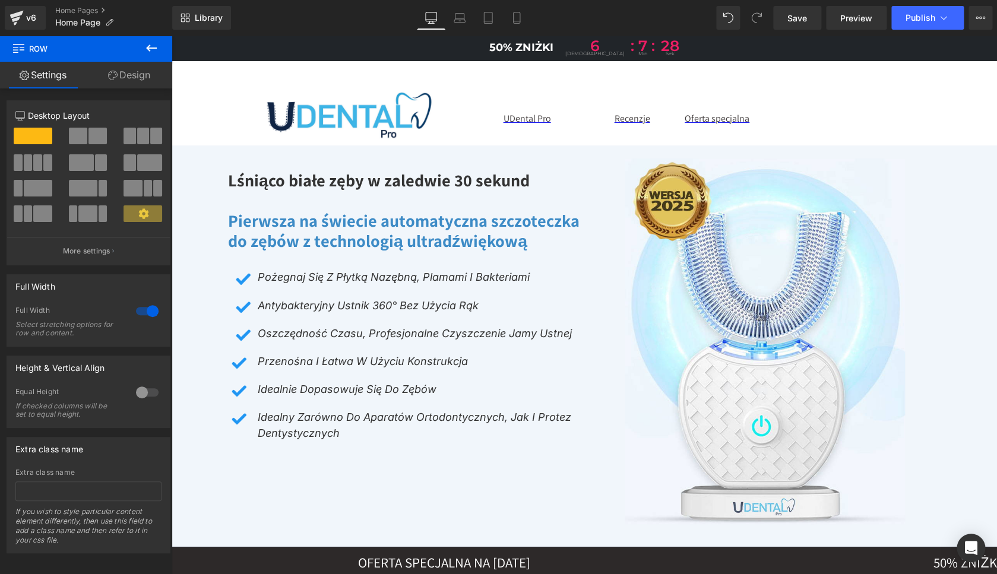
scroll to position [0, 0]
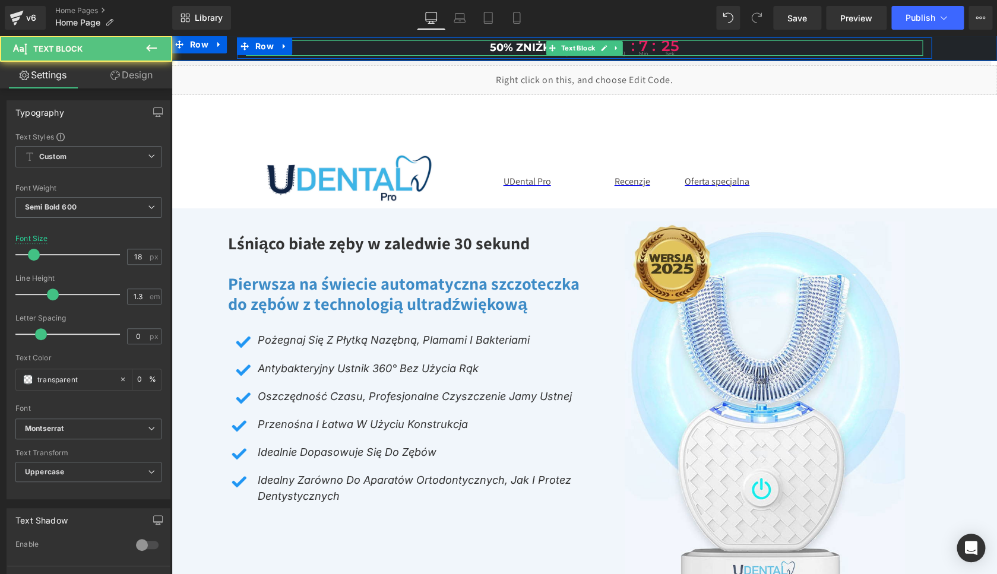
click at [511, 49] on span "50% ZNIŻKI" at bounding box center [522, 47] width 64 height 13
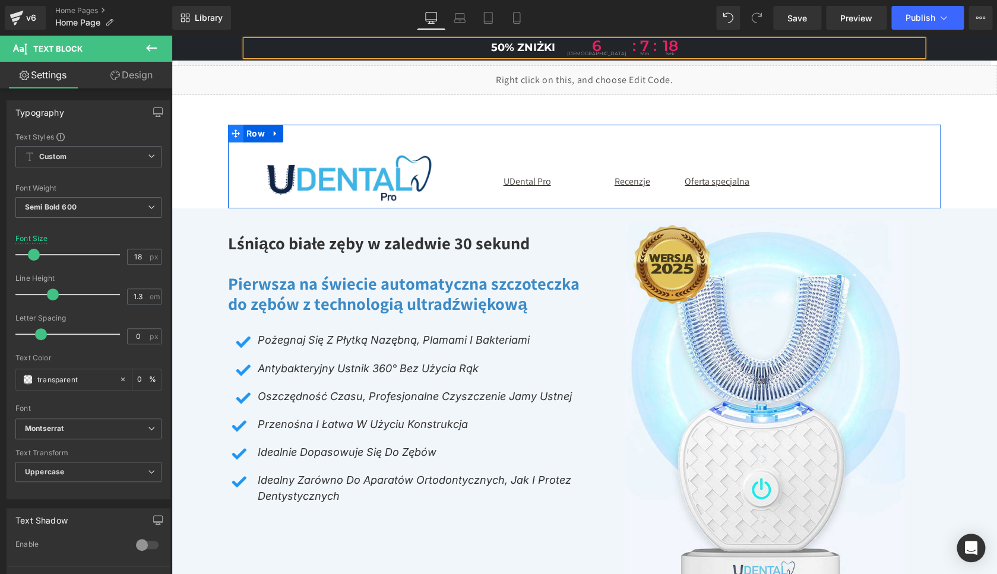
click at [232, 137] on icon at bounding box center [236, 133] width 8 height 9
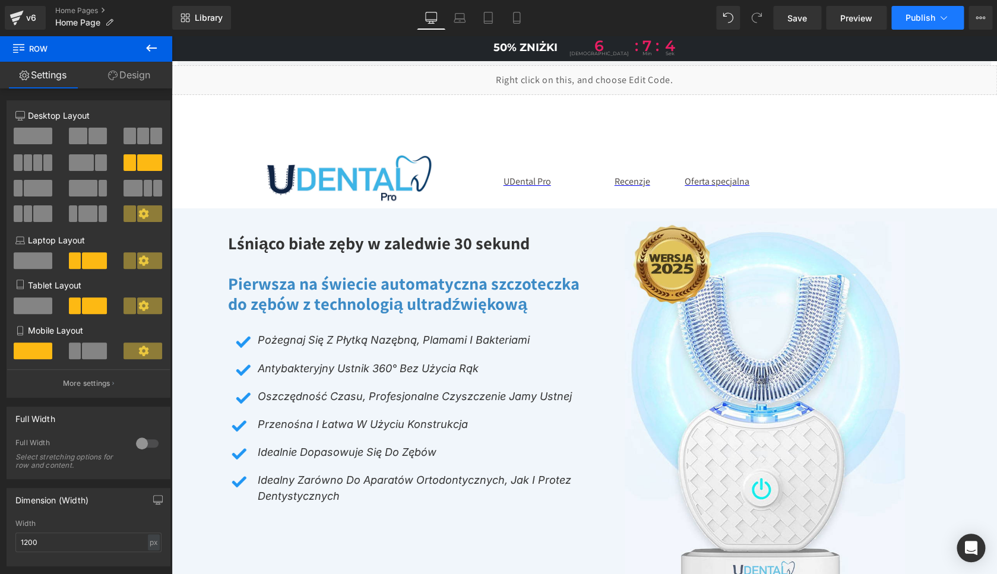
click at [905, 17] on button "Publish" at bounding box center [927, 18] width 72 height 24
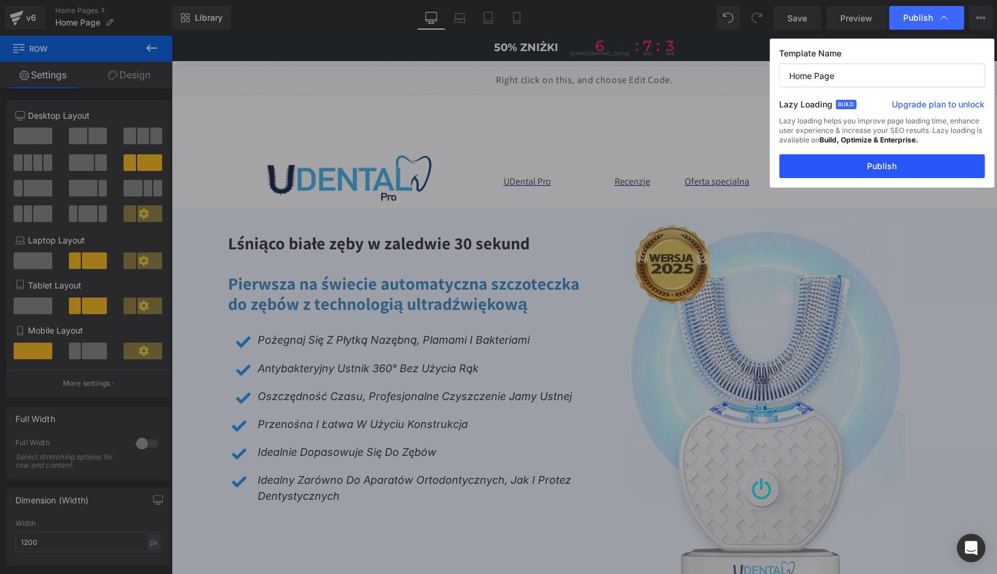
drag, startPoint x: 891, startPoint y: 163, endPoint x: 610, endPoint y: 131, distance: 282.6
click at [891, 163] on button "Publish" at bounding box center [881, 166] width 205 height 24
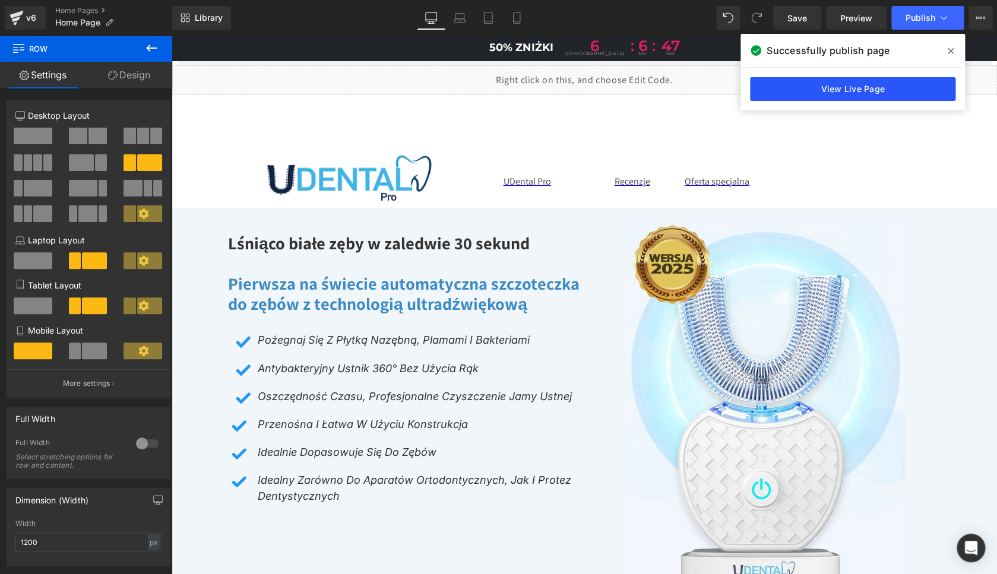
click at [850, 88] on link "View Live Page" at bounding box center [852, 89] width 205 height 24
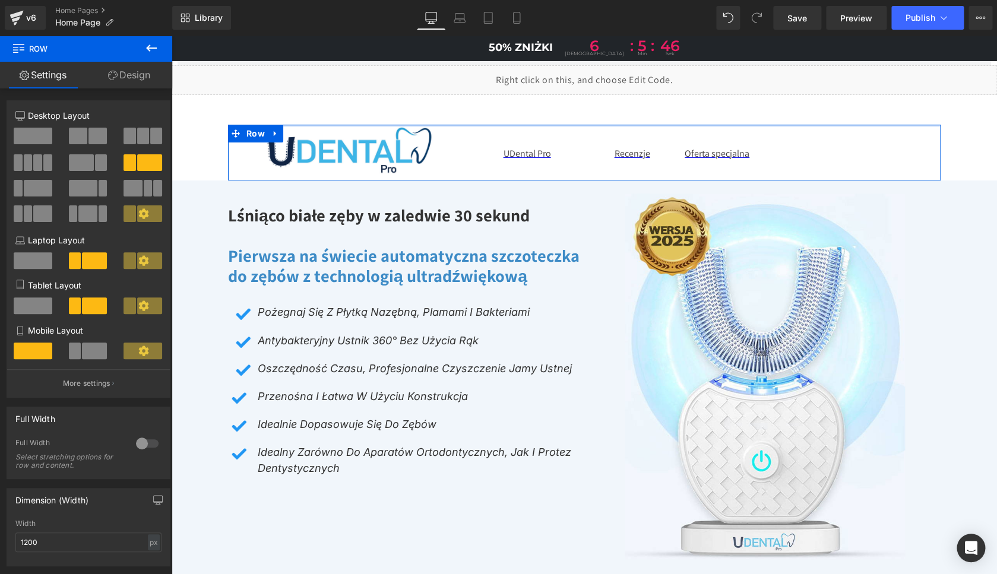
drag, startPoint x: 424, startPoint y: 143, endPoint x: 424, endPoint y: 115, distance: 27.9
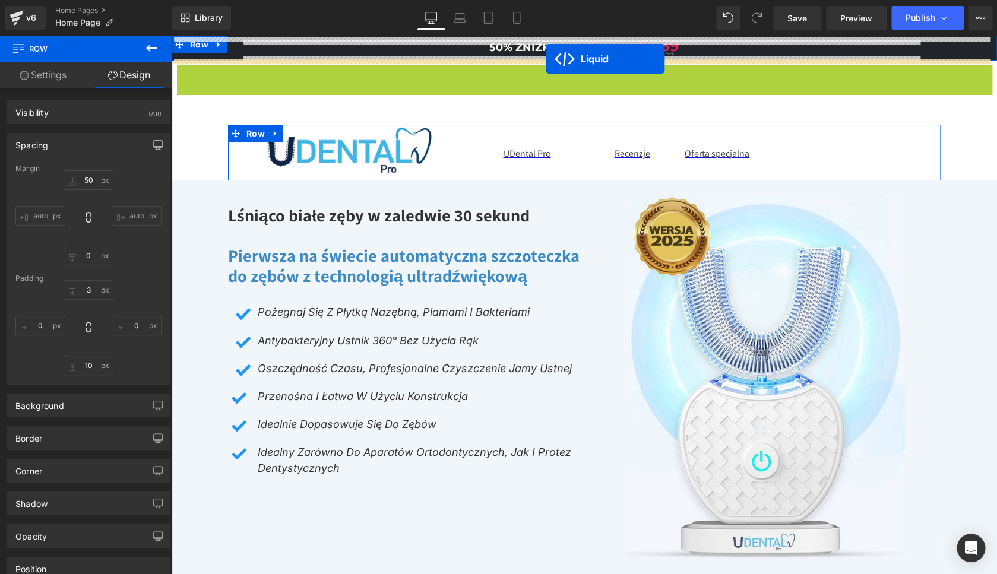
drag, startPoint x: 547, startPoint y: 77, endPoint x: 546, endPoint y: 59, distance: 17.9
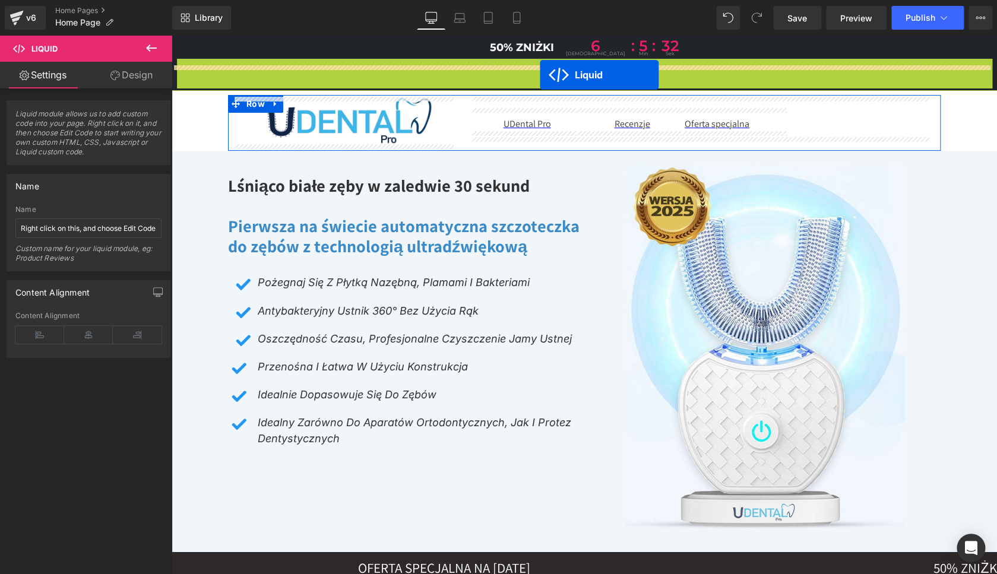
drag, startPoint x: 551, startPoint y: 66, endPoint x: 540, endPoint y: 75, distance: 14.0
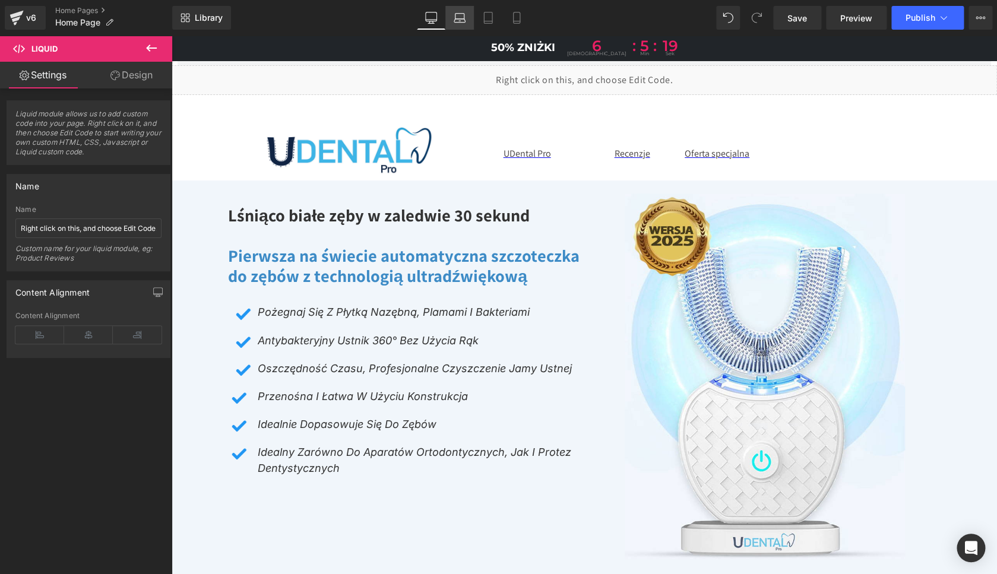
click at [458, 20] on icon at bounding box center [460, 18] width 12 height 12
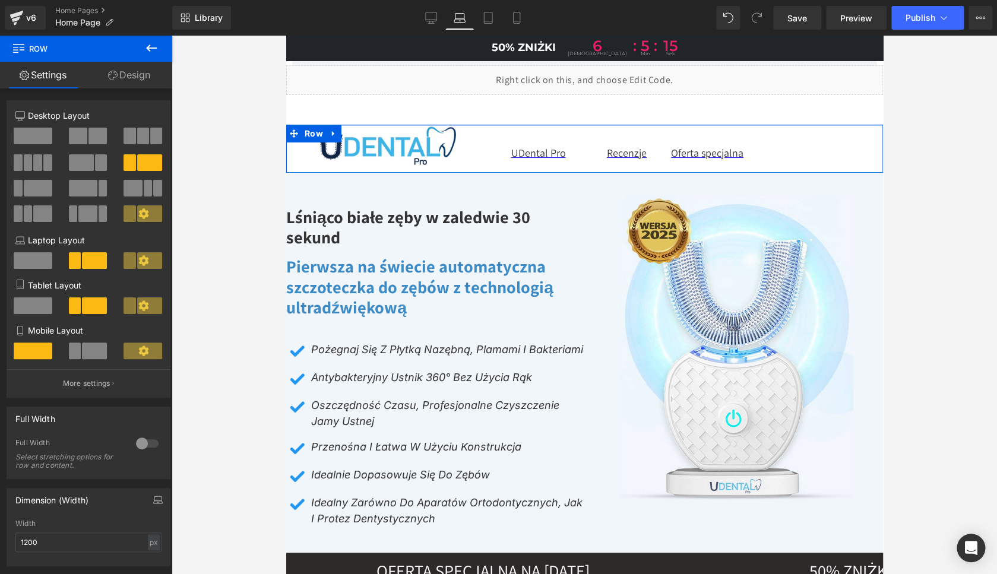
drag, startPoint x: 384, startPoint y: 132, endPoint x: 386, endPoint y: 103, distance: 28.6
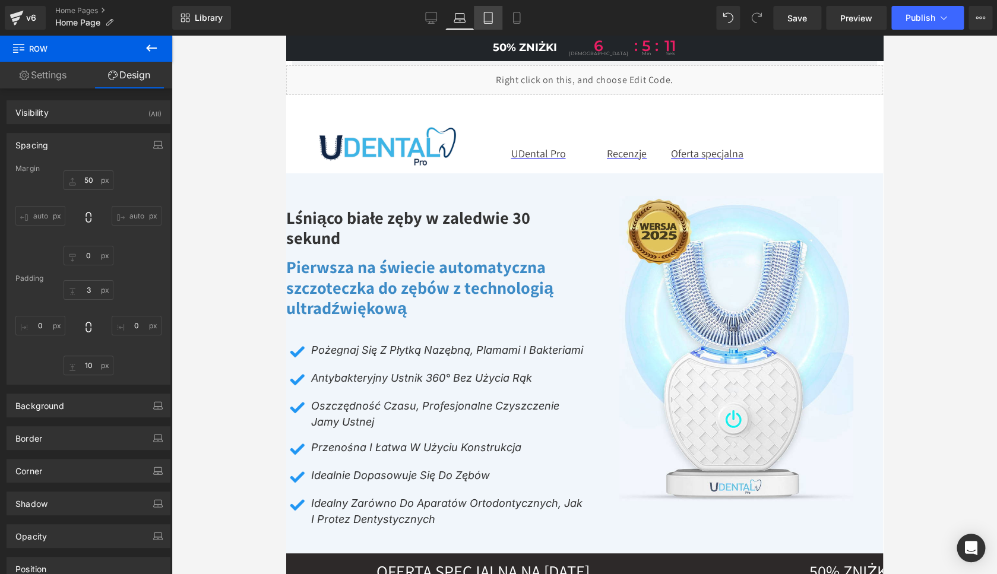
click at [492, 18] on icon at bounding box center [488, 18] width 12 height 12
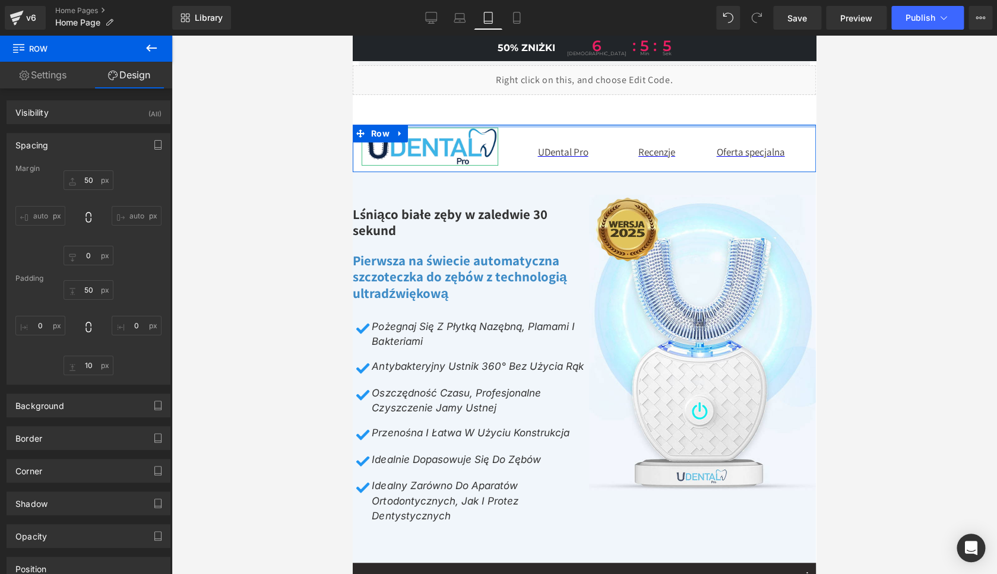
drag, startPoint x: 458, startPoint y: 137, endPoint x: 458, endPoint y: 116, distance: 20.2
click at [515, 17] on icon at bounding box center [517, 18] width 12 height 12
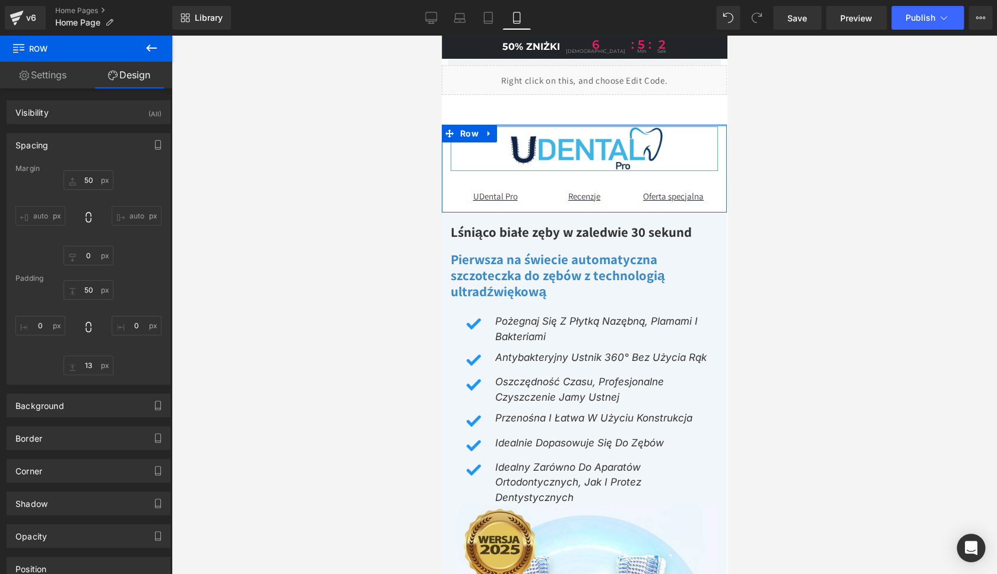
drag, startPoint x: 519, startPoint y: 148, endPoint x: 524, endPoint y: 120, distance: 28.3
click at [803, 22] on span "Save" at bounding box center [797, 18] width 20 height 12
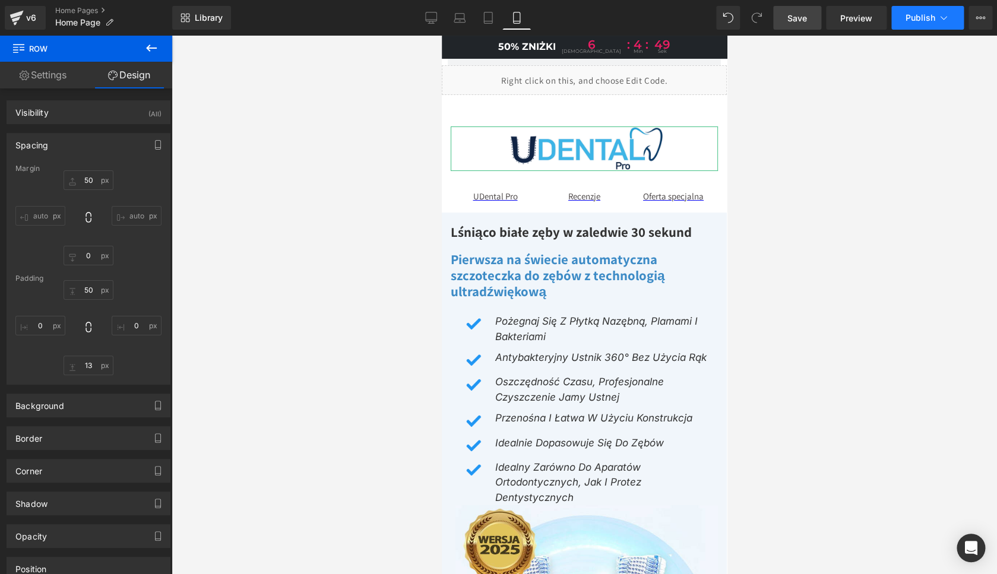
click at [925, 14] on span "Publish" at bounding box center [920, 17] width 30 height 9
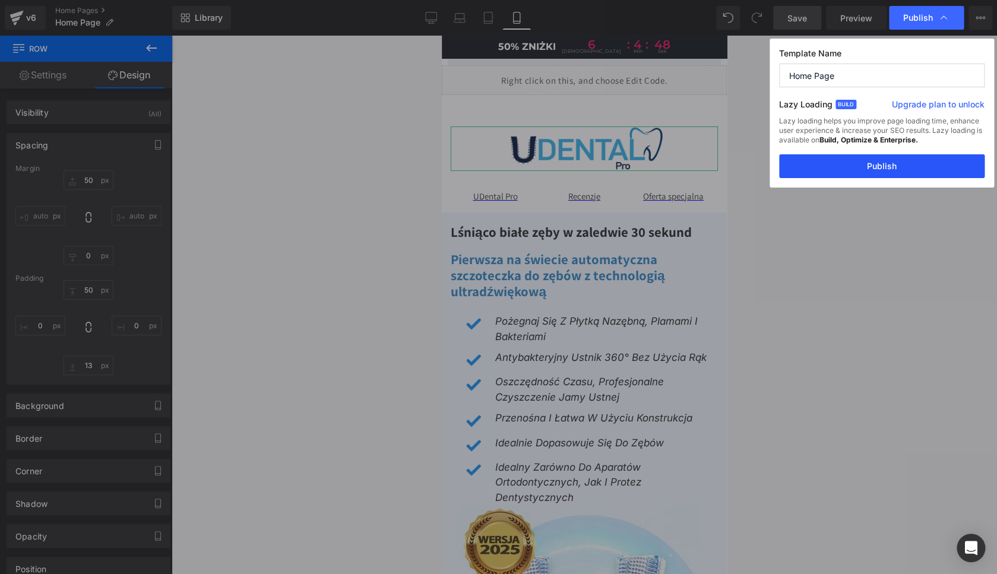
click at [880, 165] on button "Publish" at bounding box center [881, 166] width 205 height 24
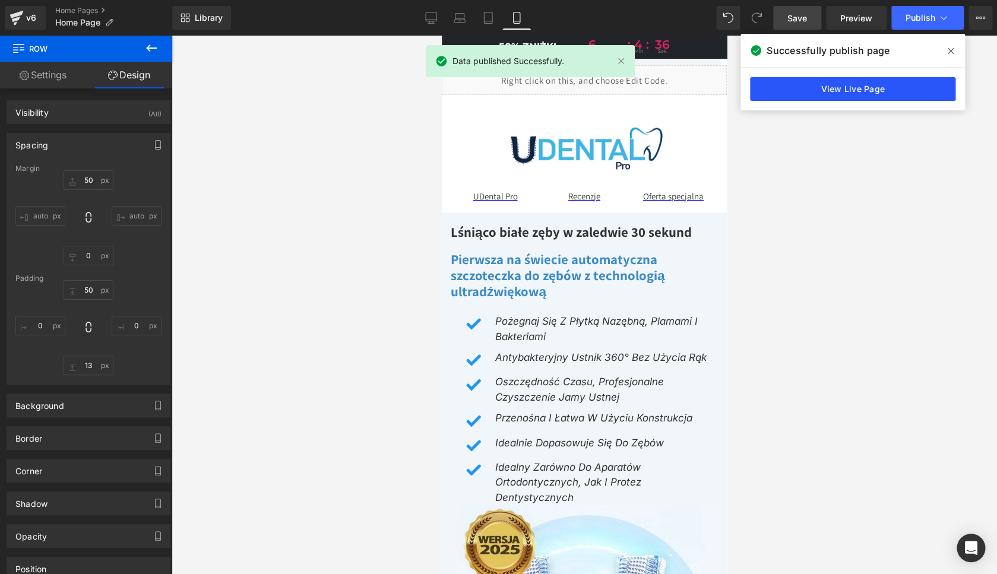
click at [847, 85] on link "View Live Page" at bounding box center [852, 89] width 205 height 24
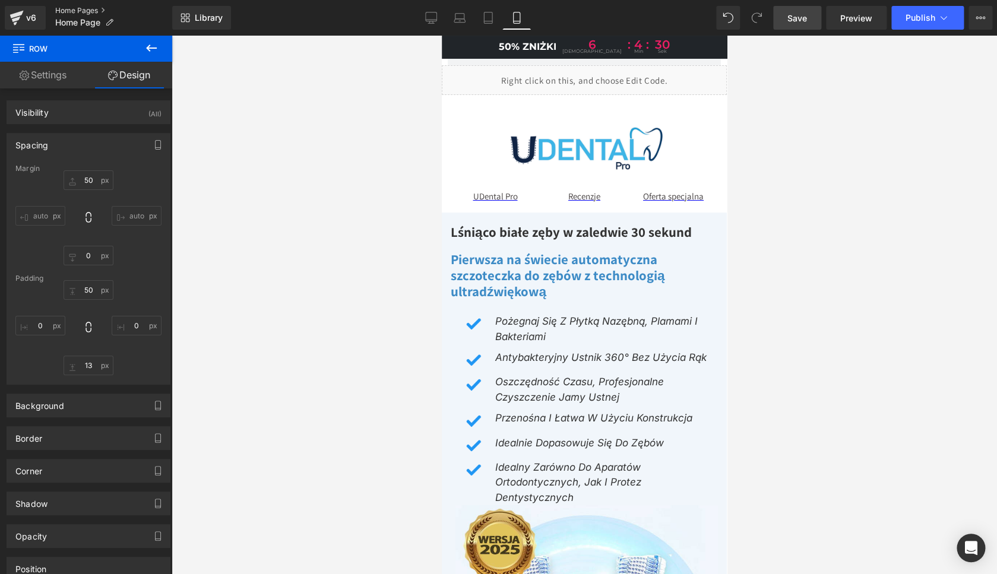
click at [68, 10] on link "Home Pages" at bounding box center [113, 10] width 117 height 9
